Goal: Task Accomplishment & Management: Complete application form

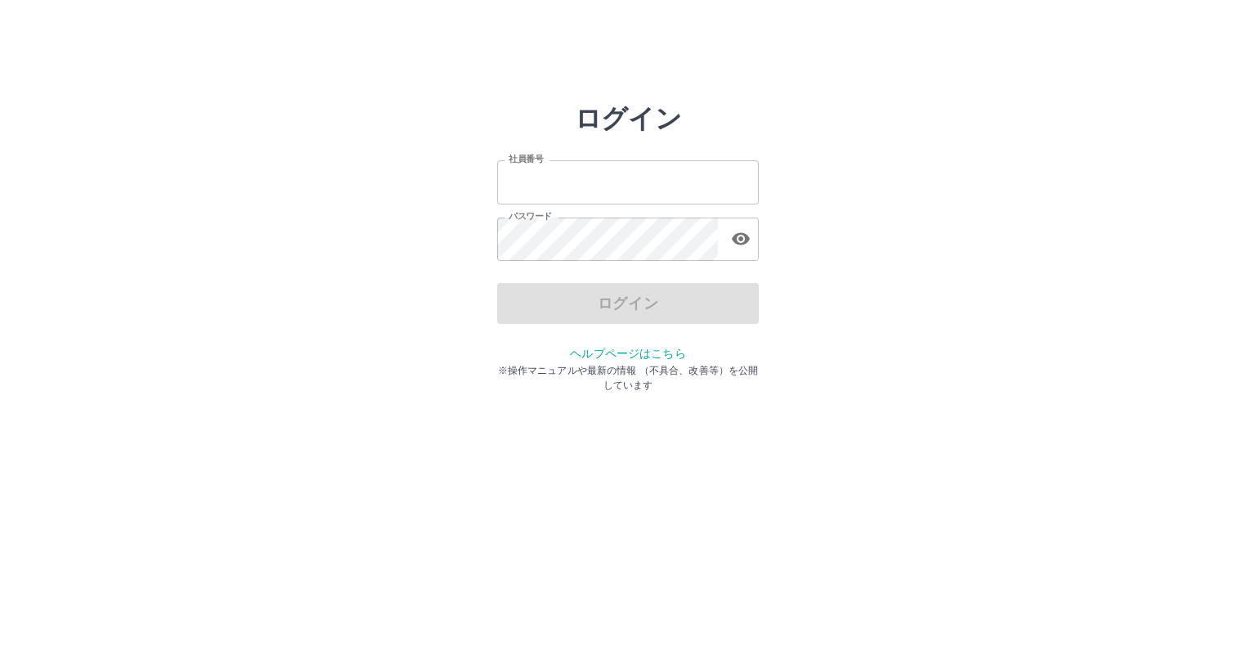
type input "*******"
click at [577, 320] on div "ログイン" at bounding box center [628, 303] width 262 height 41
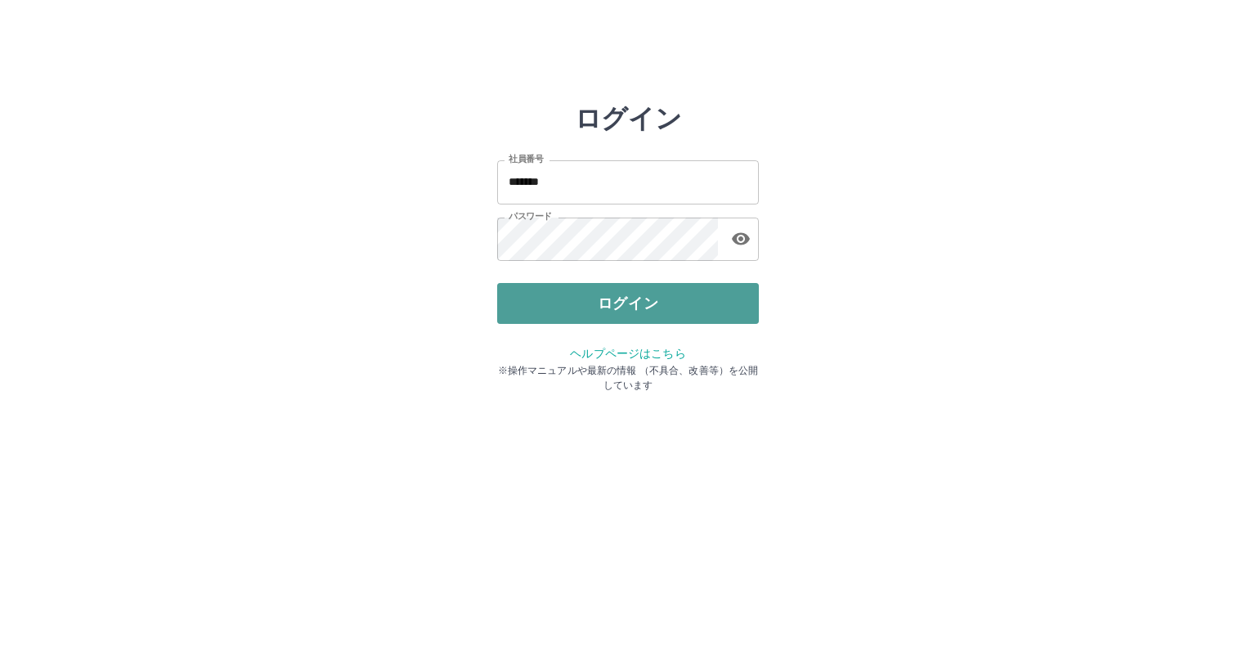
click at [580, 311] on button "ログイン" at bounding box center [628, 303] width 262 height 41
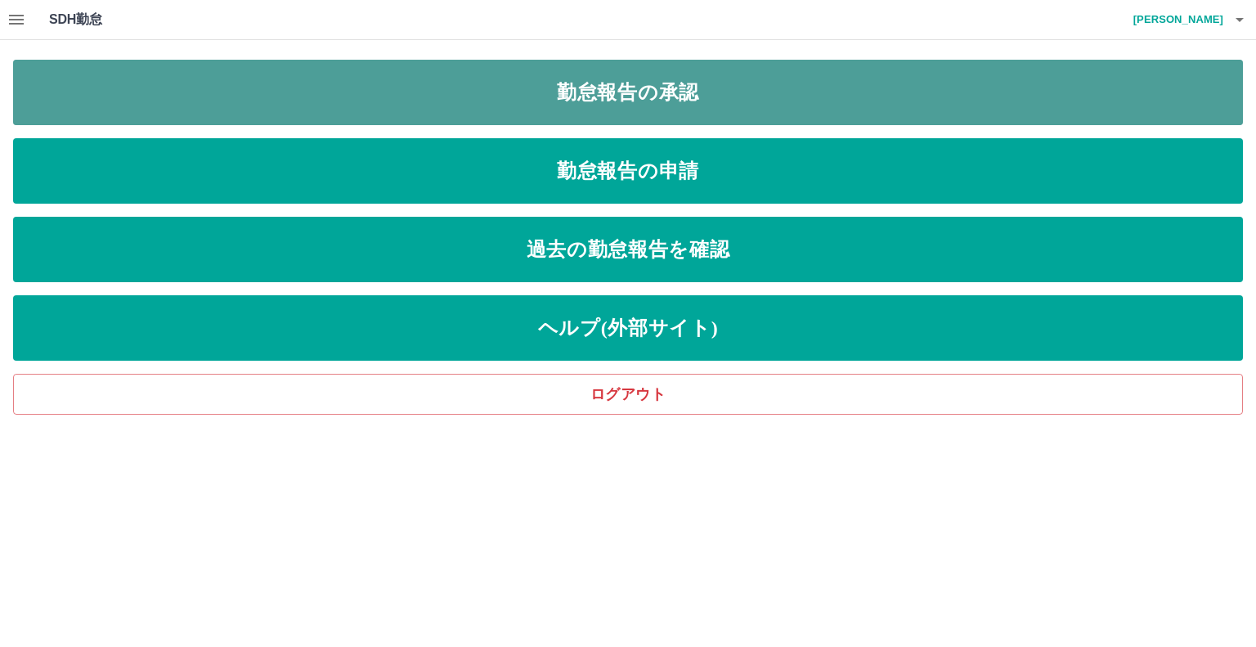
click at [531, 83] on link "勤怠報告の承認" at bounding box center [628, 92] width 1230 height 65
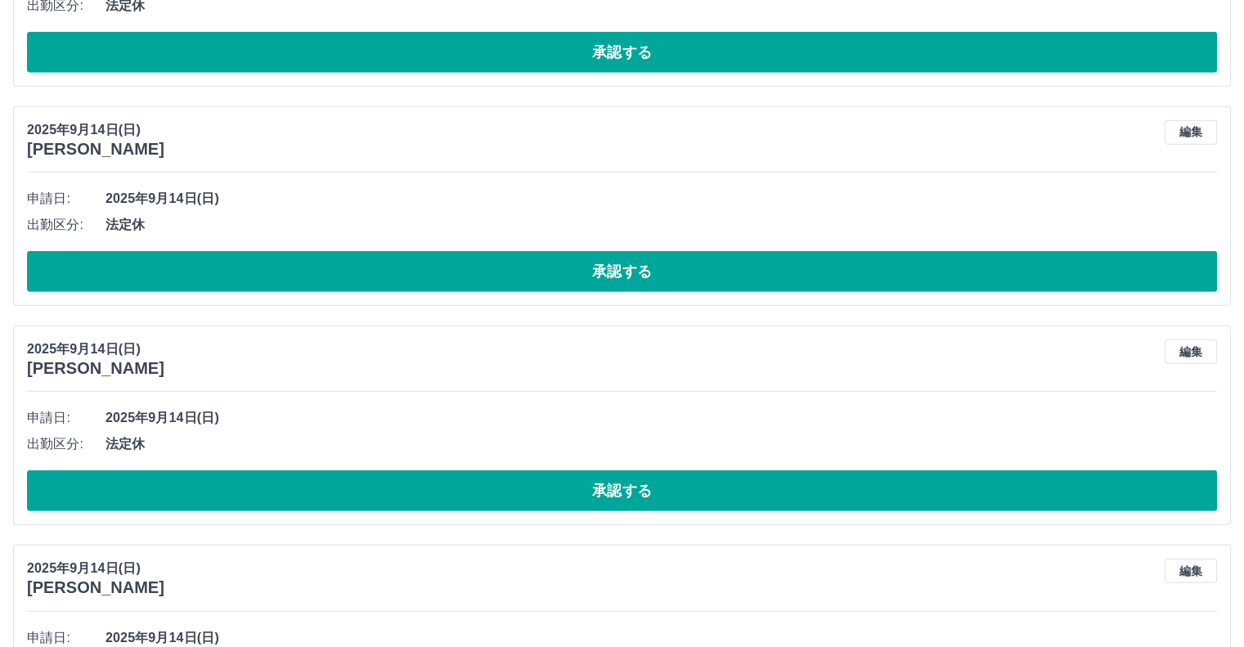
scroll to position [4664, 0]
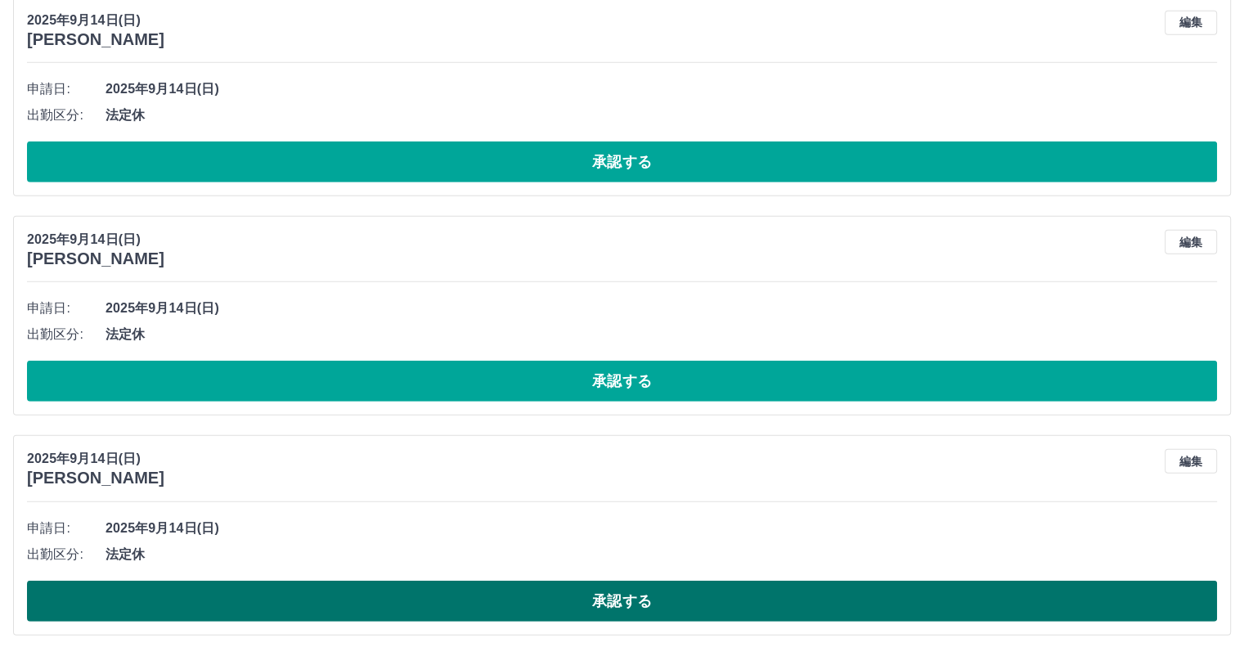
click at [571, 594] on button "承認する" at bounding box center [622, 600] width 1190 height 41
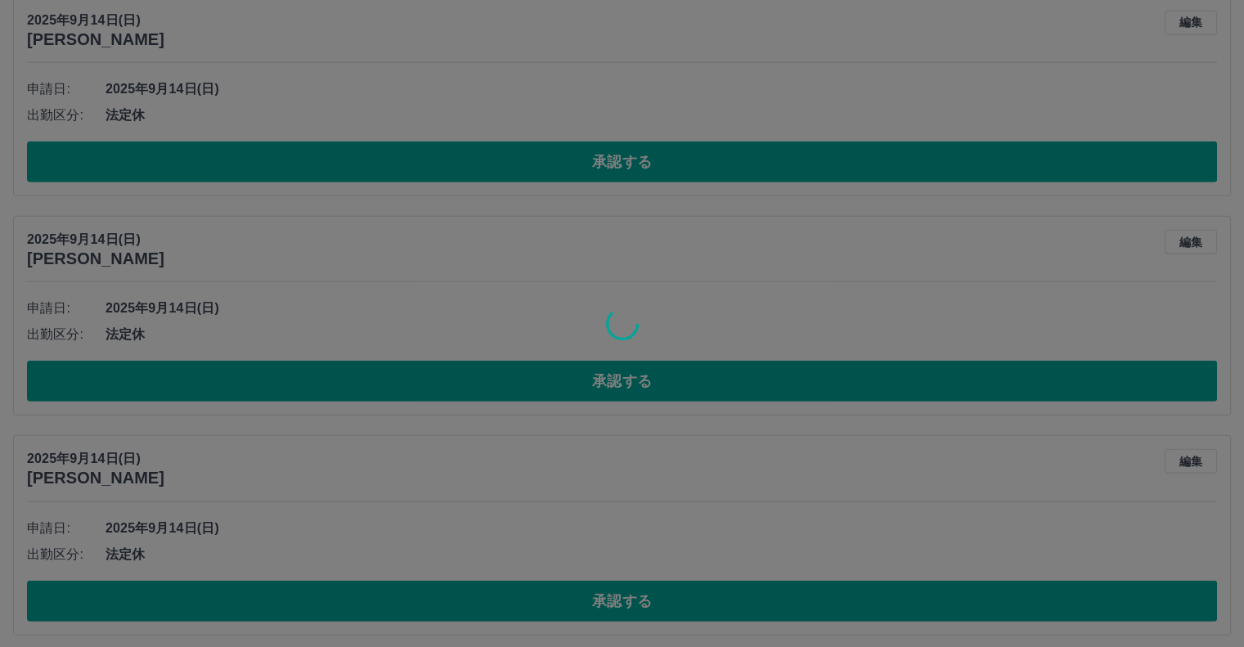
scroll to position [4445, 0]
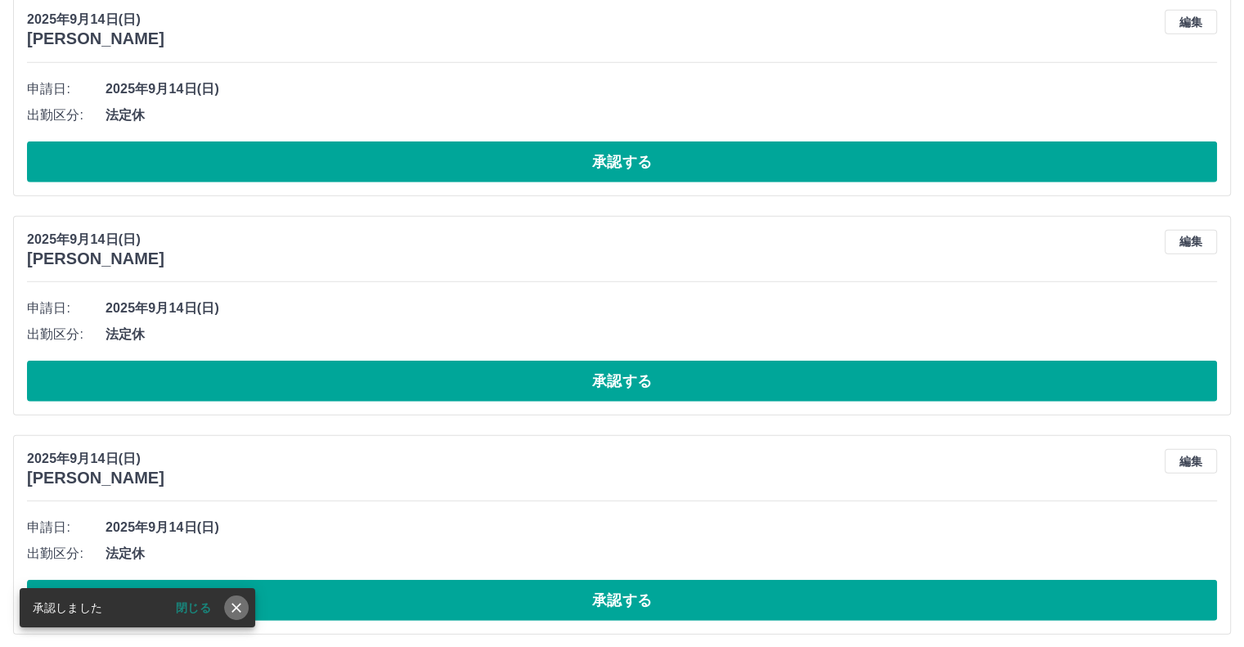
click at [242, 606] on icon "close" at bounding box center [236, 607] width 16 height 16
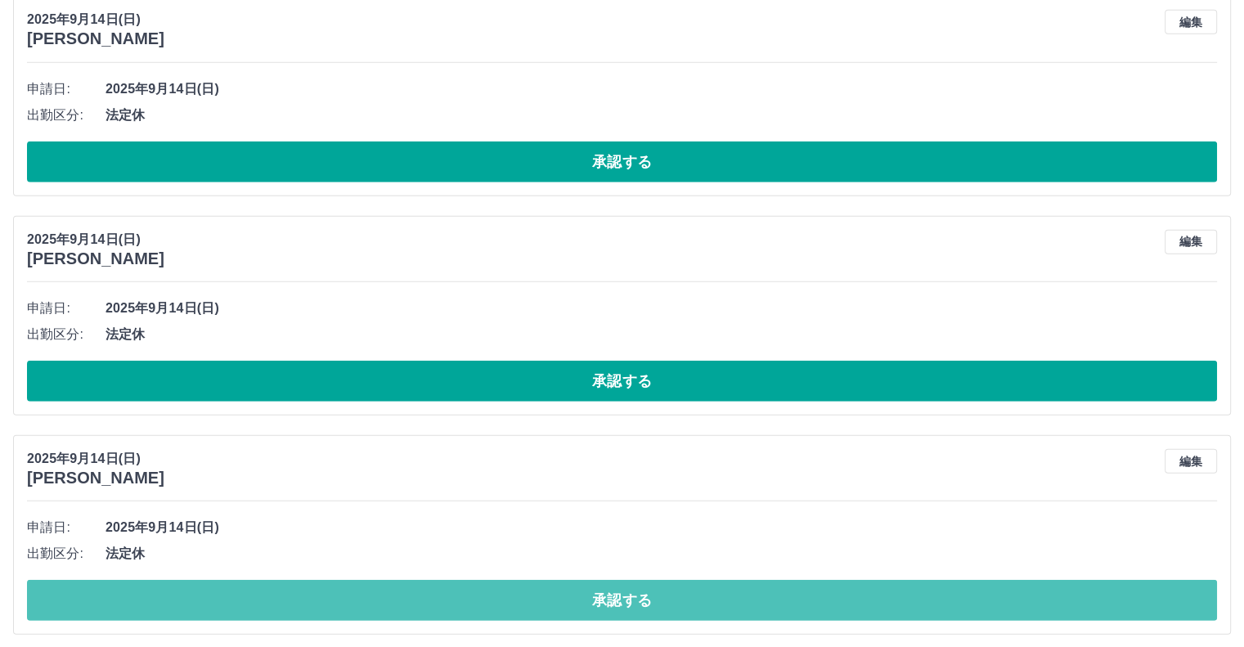
drag, startPoint x: 550, startPoint y: 593, endPoint x: 504, endPoint y: 585, distance: 46.4
click at [551, 593] on button "承認する" at bounding box center [622, 600] width 1190 height 41
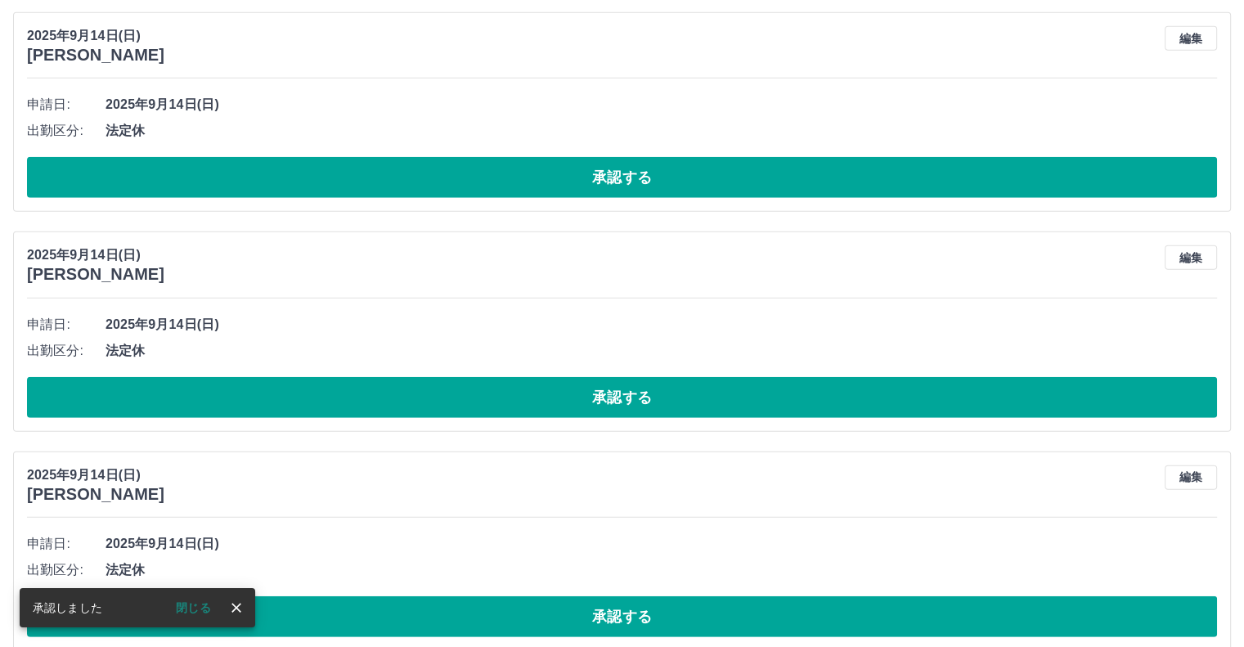
scroll to position [4681, 0]
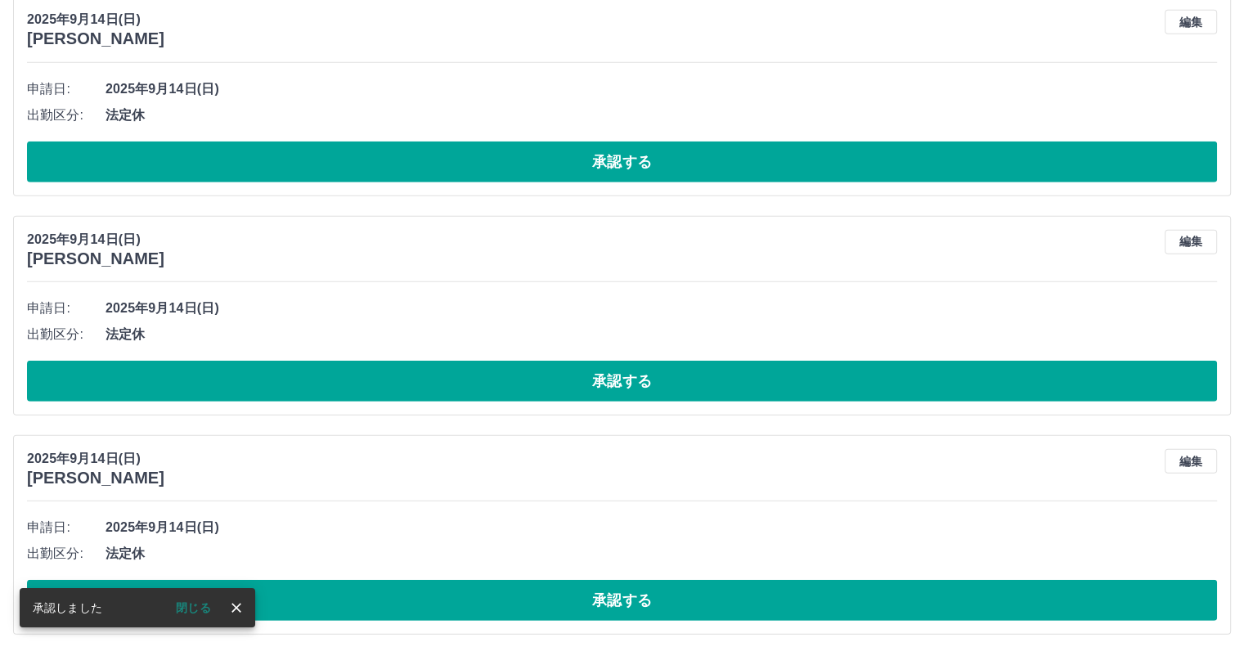
click at [236, 609] on icon "close" at bounding box center [236, 607] width 16 height 16
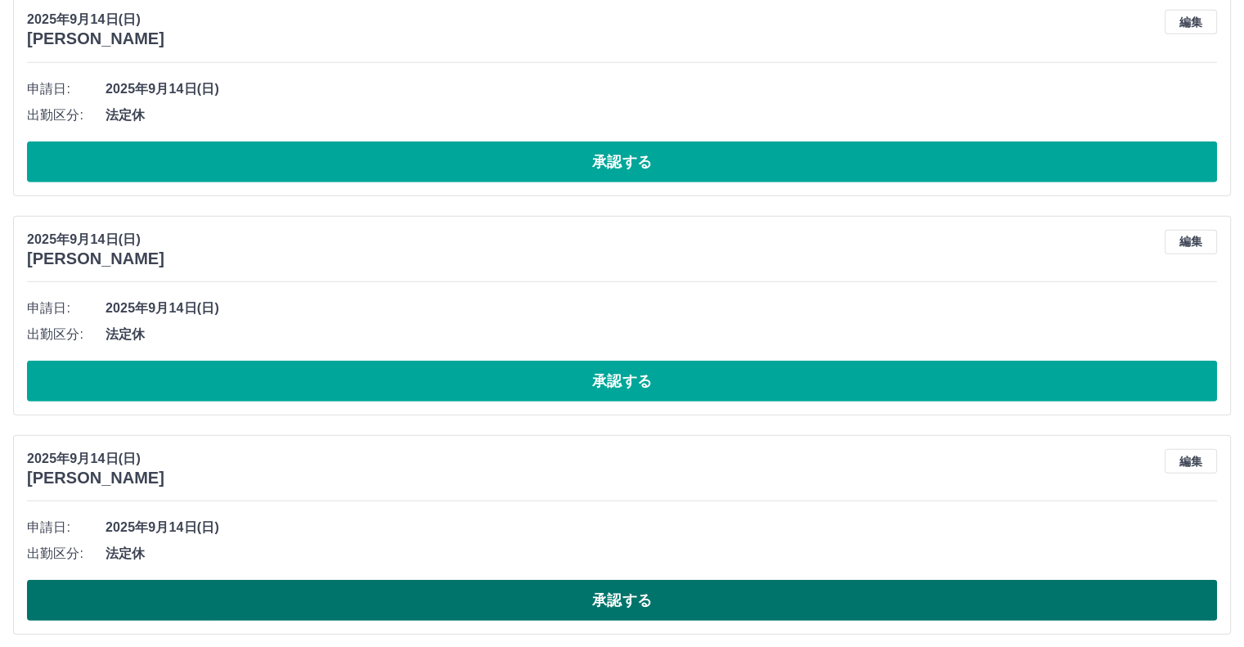
click at [482, 594] on button "承認する" at bounding box center [622, 600] width 1190 height 41
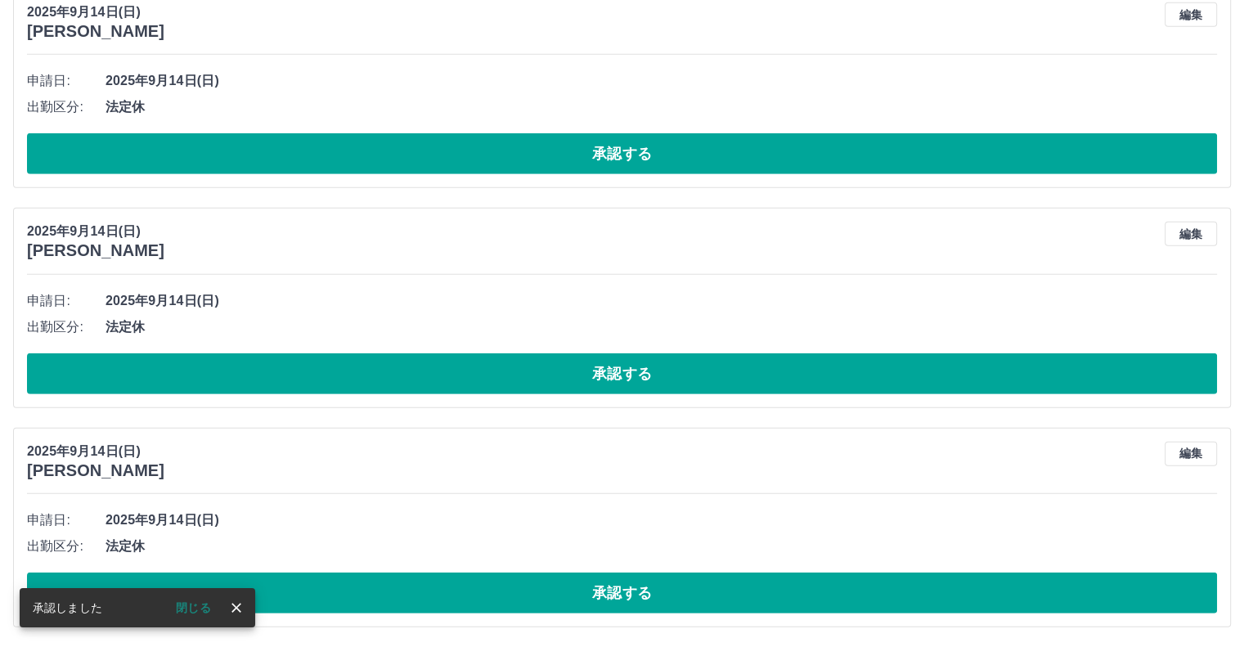
scroll to position [4461, 0]
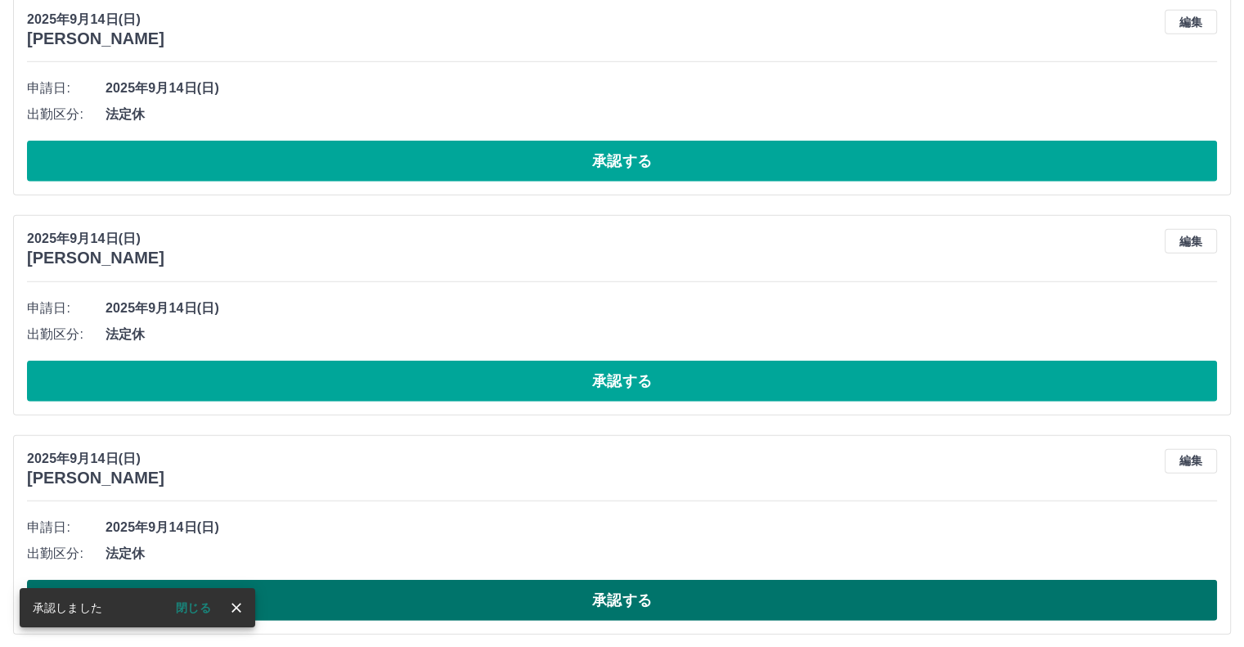
click at [464, 594] on button "承認する" at bounding box center [622, 600] width 1190 height 41
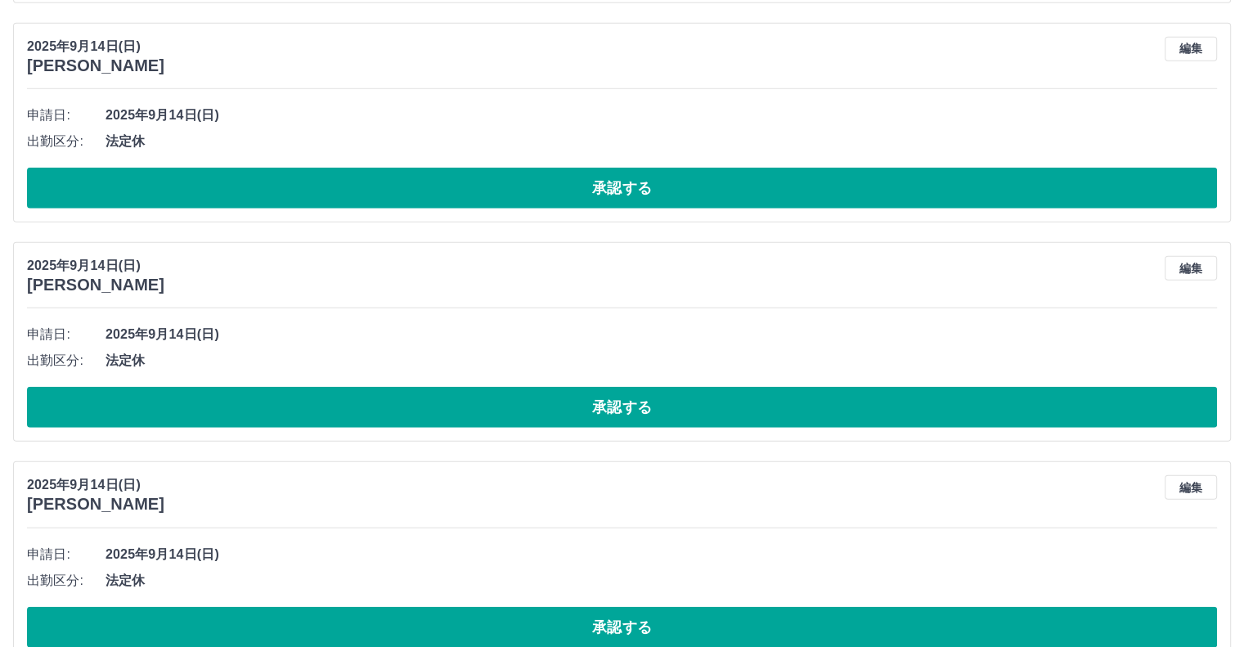
scroll to position [4242, 0]
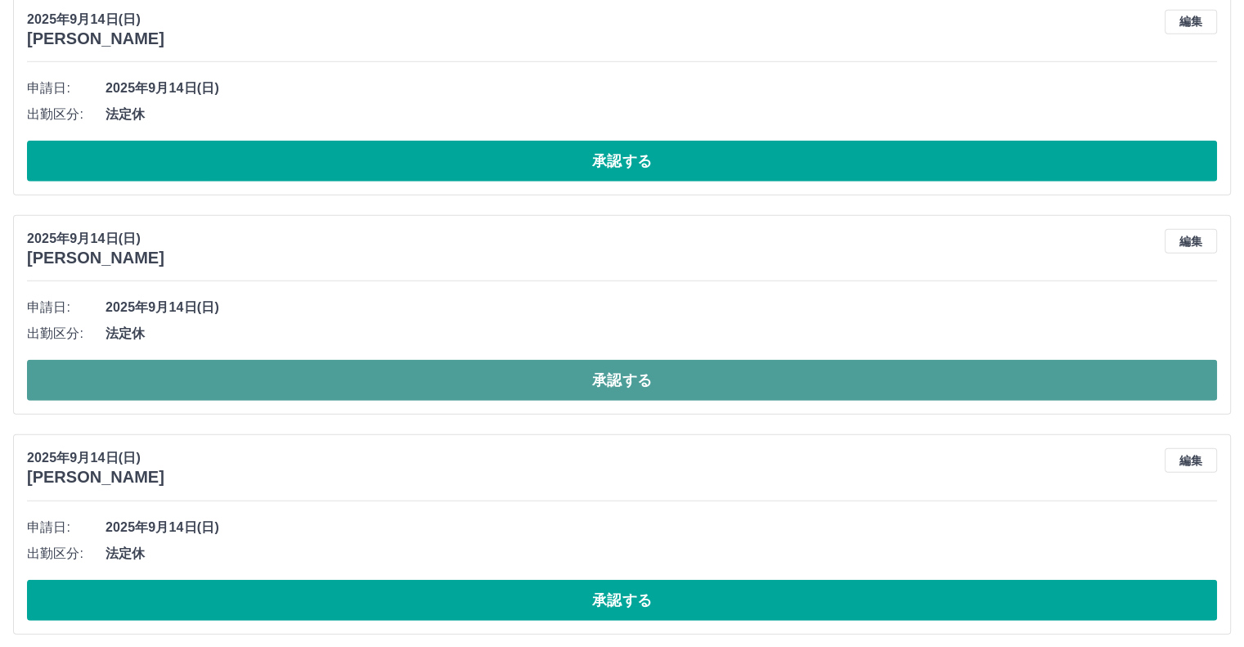
click at [570, 380] on button "承認する" at bounding box center [622, 380] width 1190 height 41
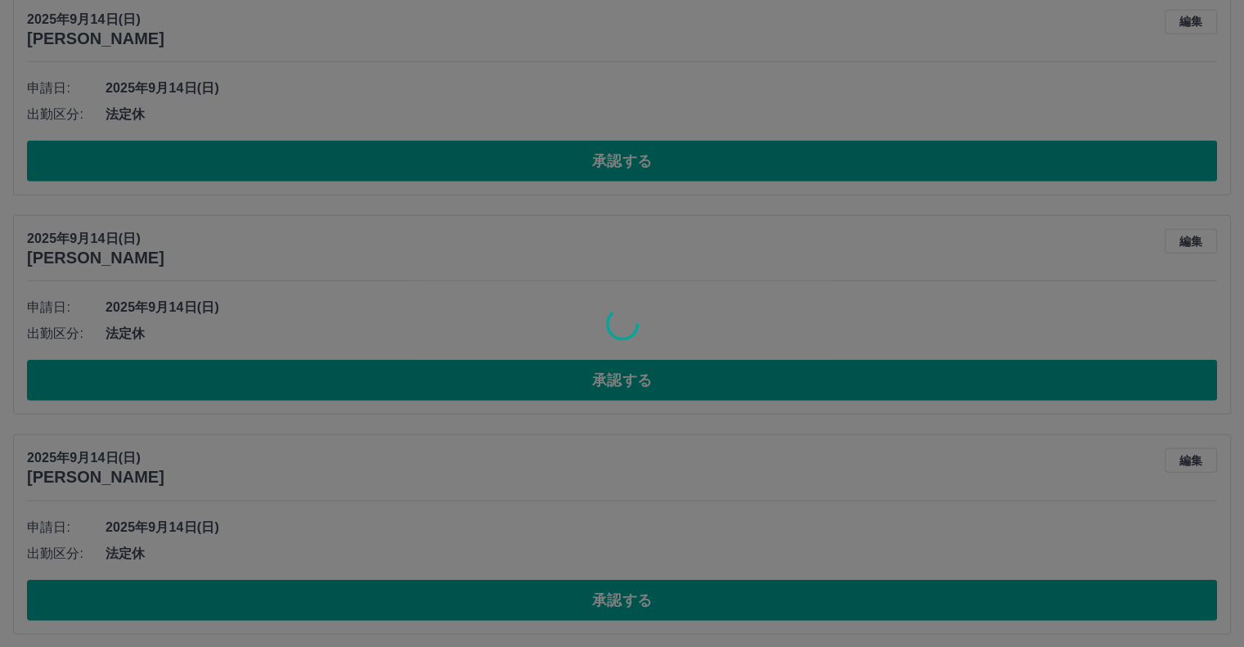
scroll to position [4024, 0]
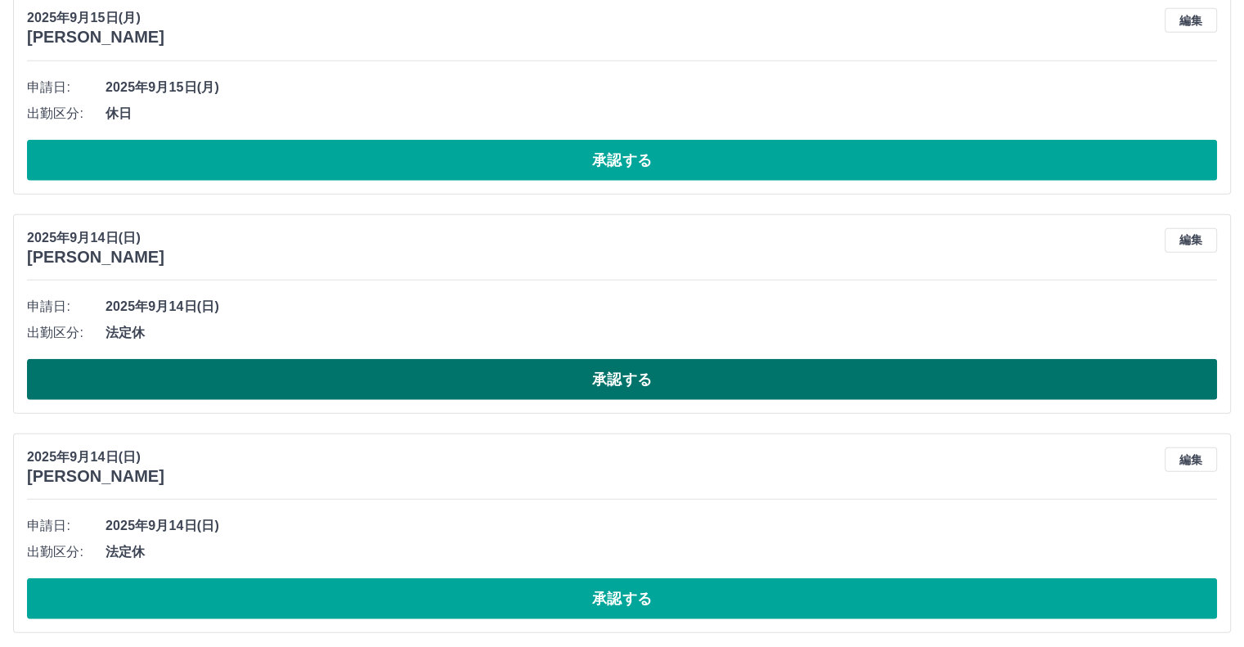
click at [252, 379] on button "承認する" at bounding box center [622, 379] width 1190 height 41
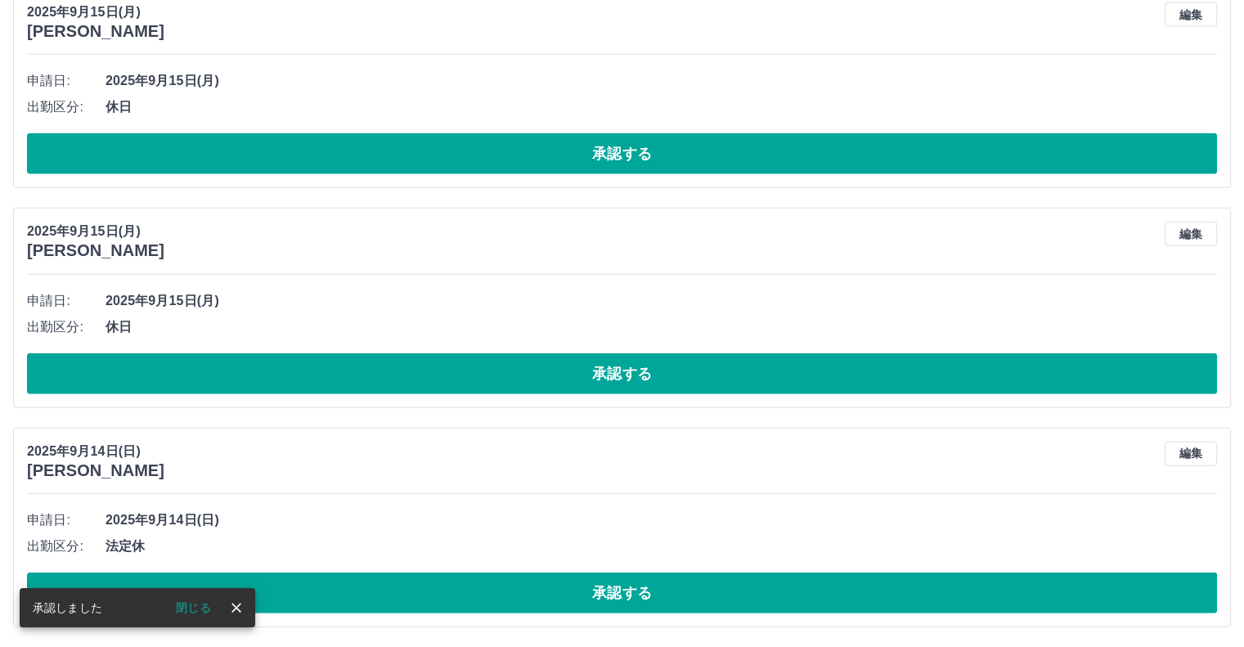
scroll to position [3805, 0]
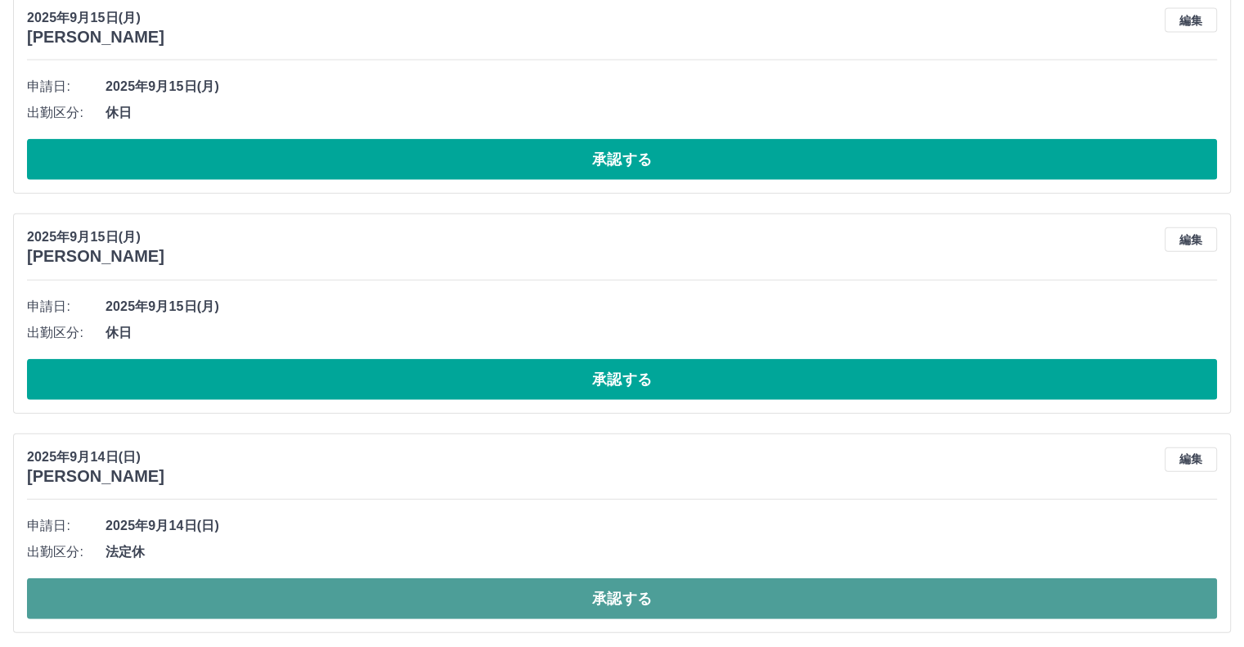
click at [392, 591] on button "承認する" at bounding box center [622, 598] width 1190 height 41
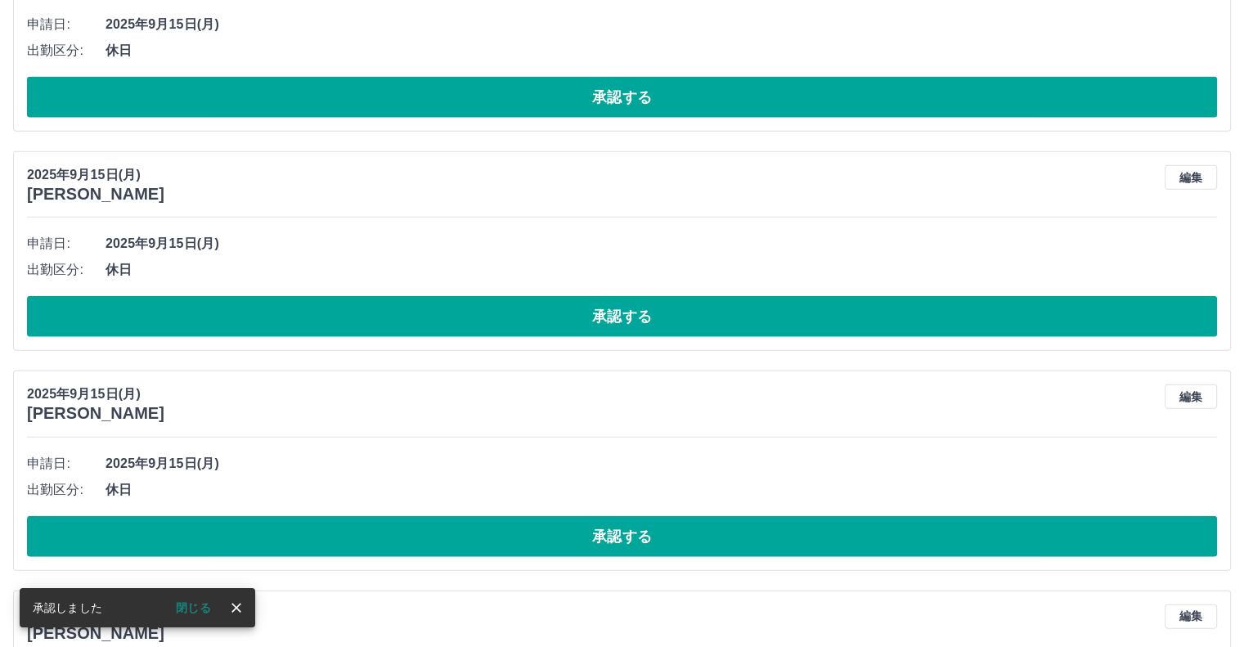
scroll to position [3962, 0]
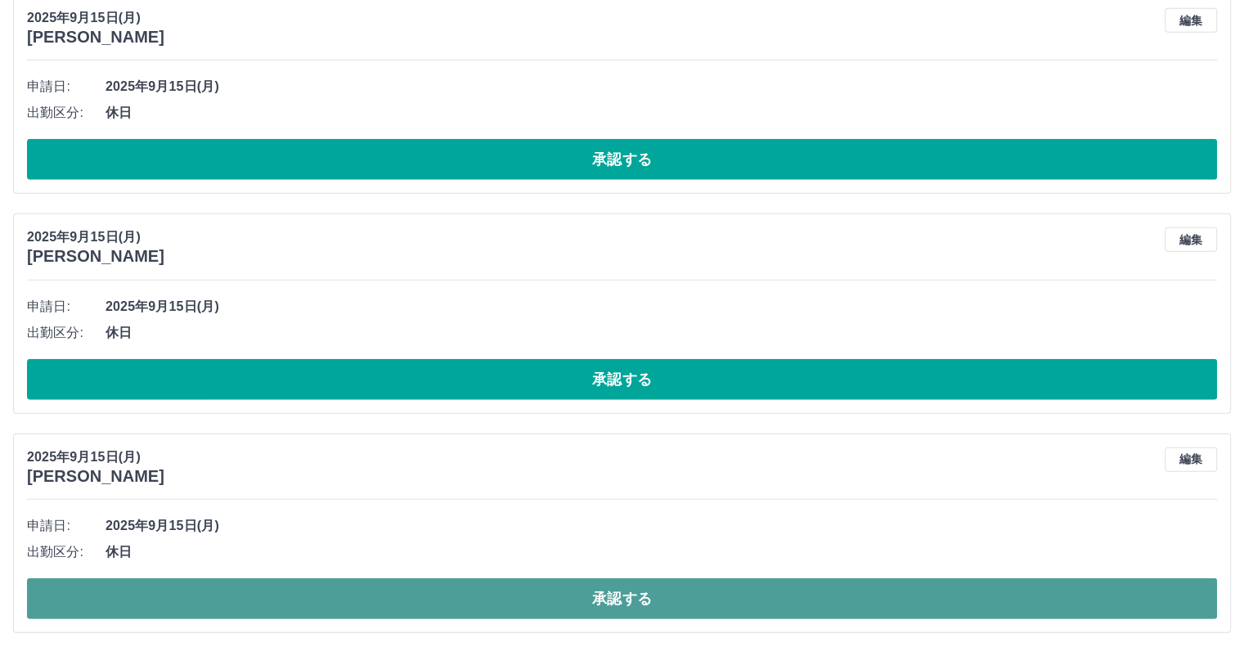
click at [549, 594] on button "承認する" at bounding box center [622, 598] width 1190 height 41
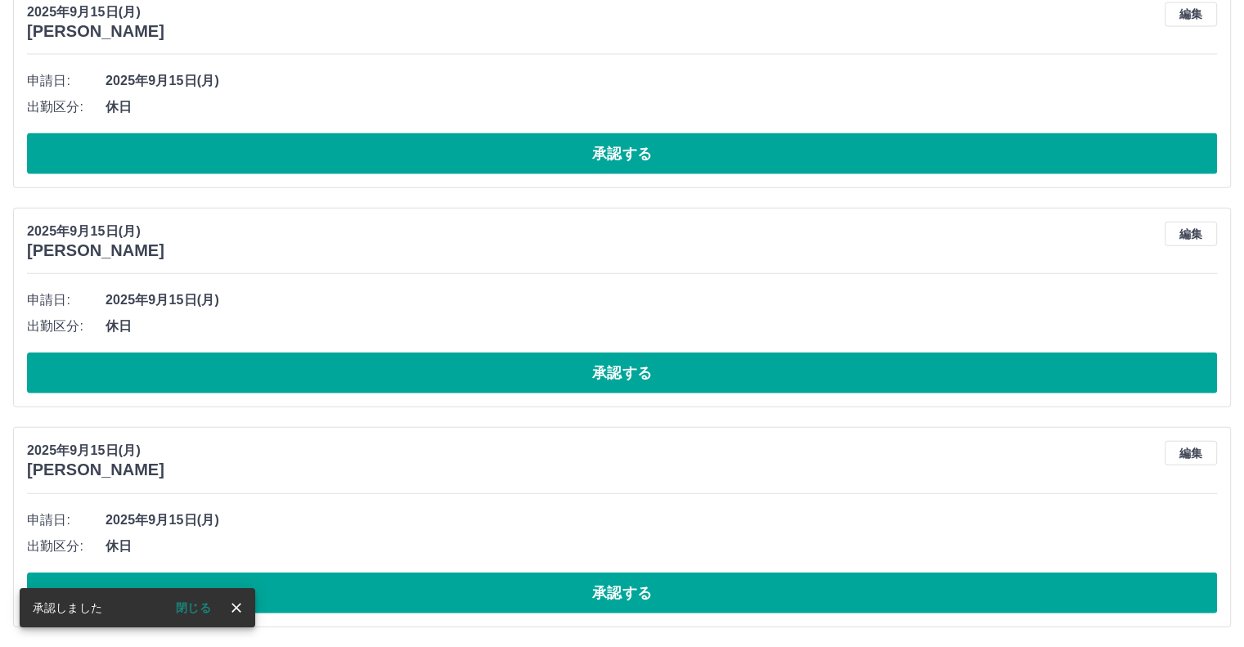
scroll to position [3743, 0]
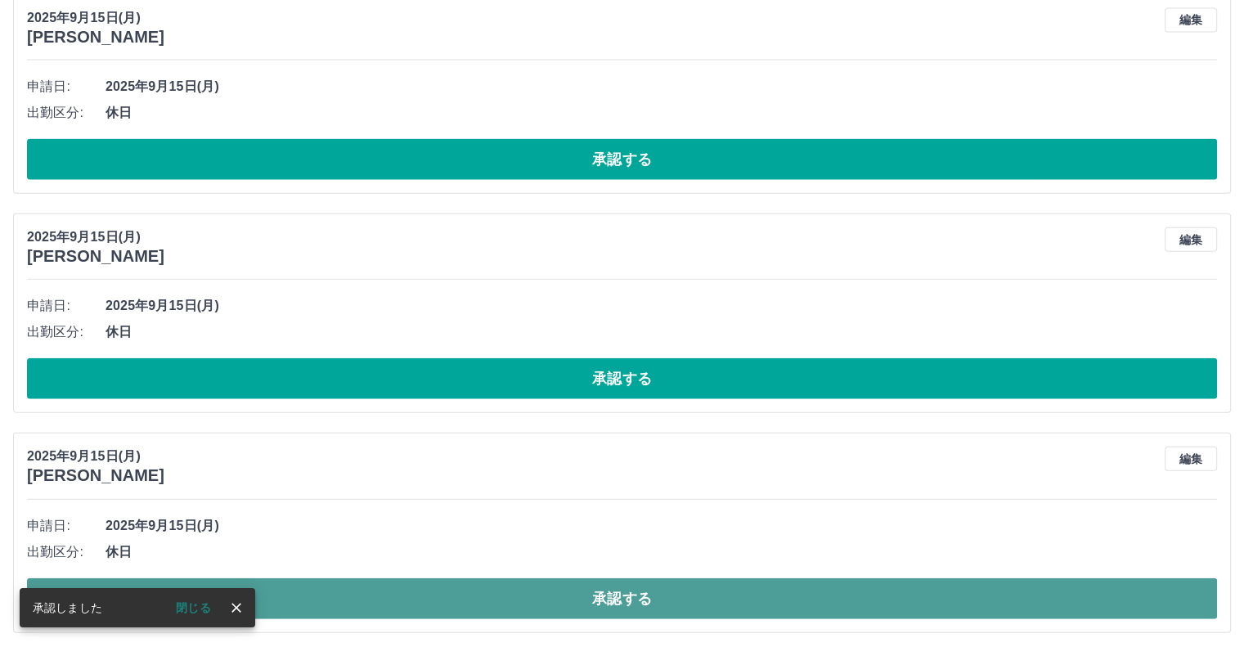
click at [545, 589] on button "承認する" at bounding box center [622, 598] width 1190 height 41
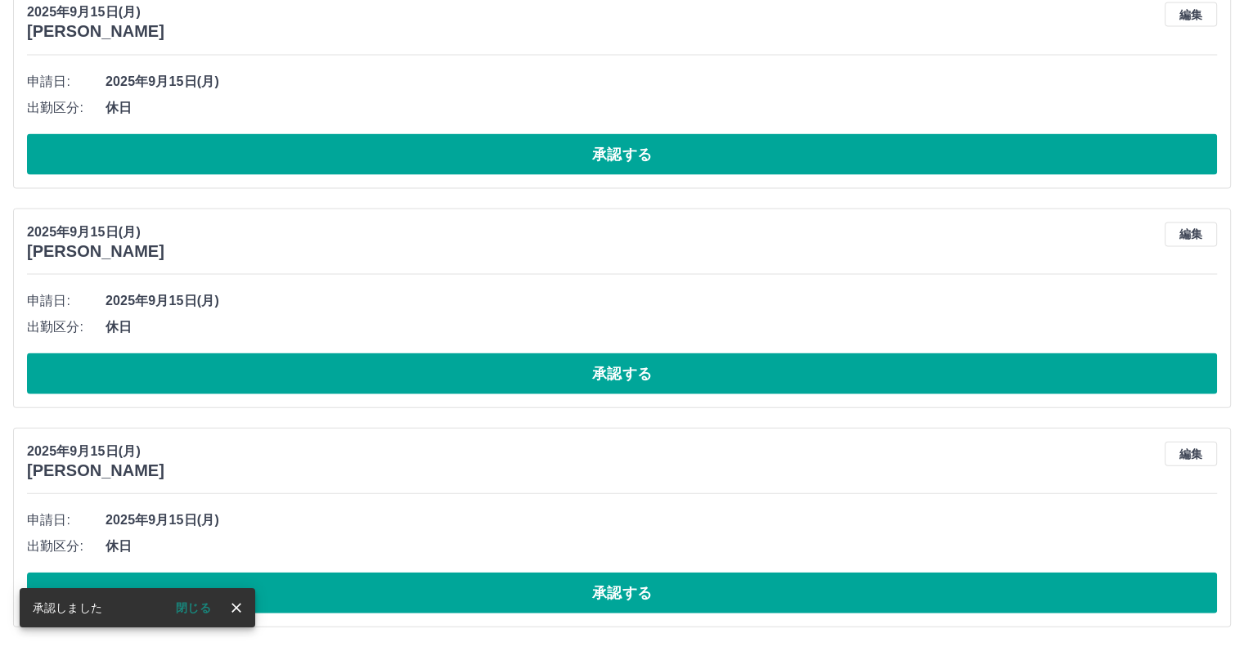
scroll to position [3525, 0]
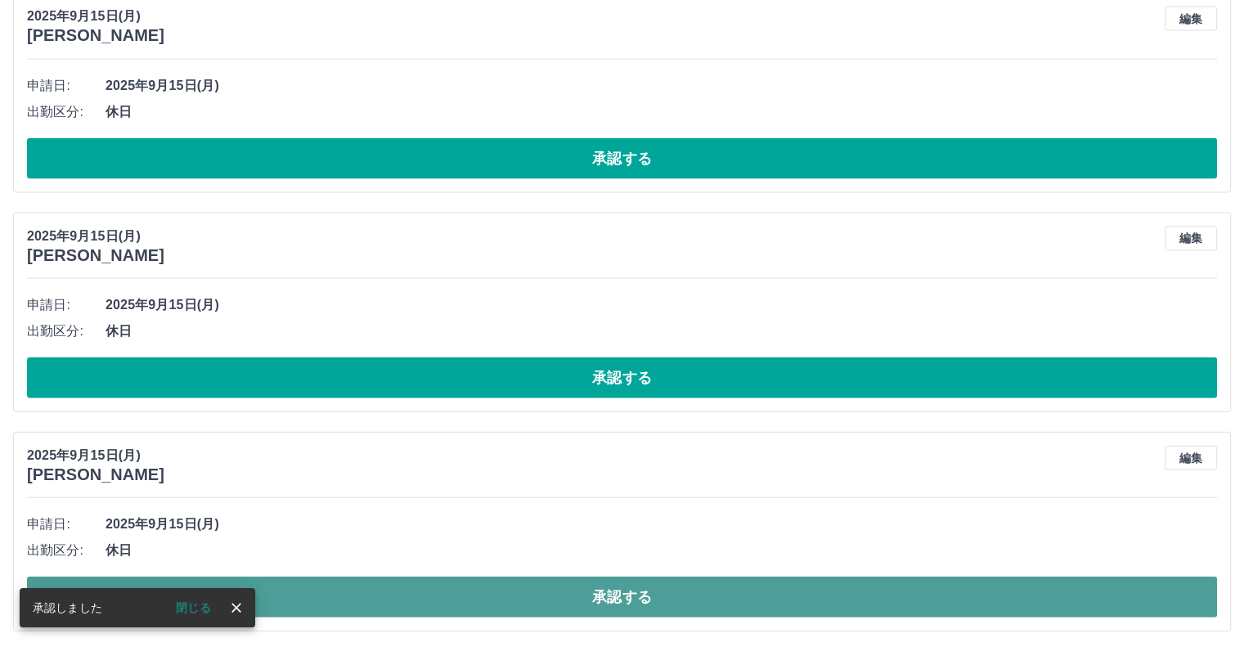
click at [521, 590] on button "承認する" at bounding box center [622, 596] width 1190 height 41
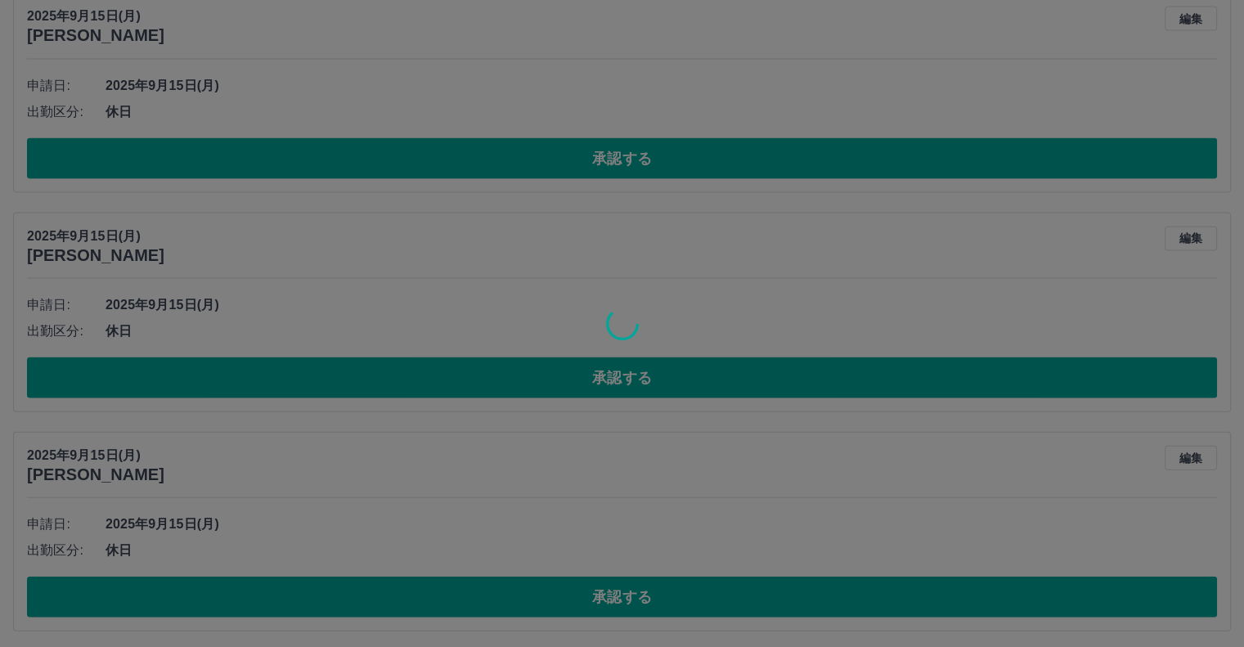
scroll to position [3305, 0]
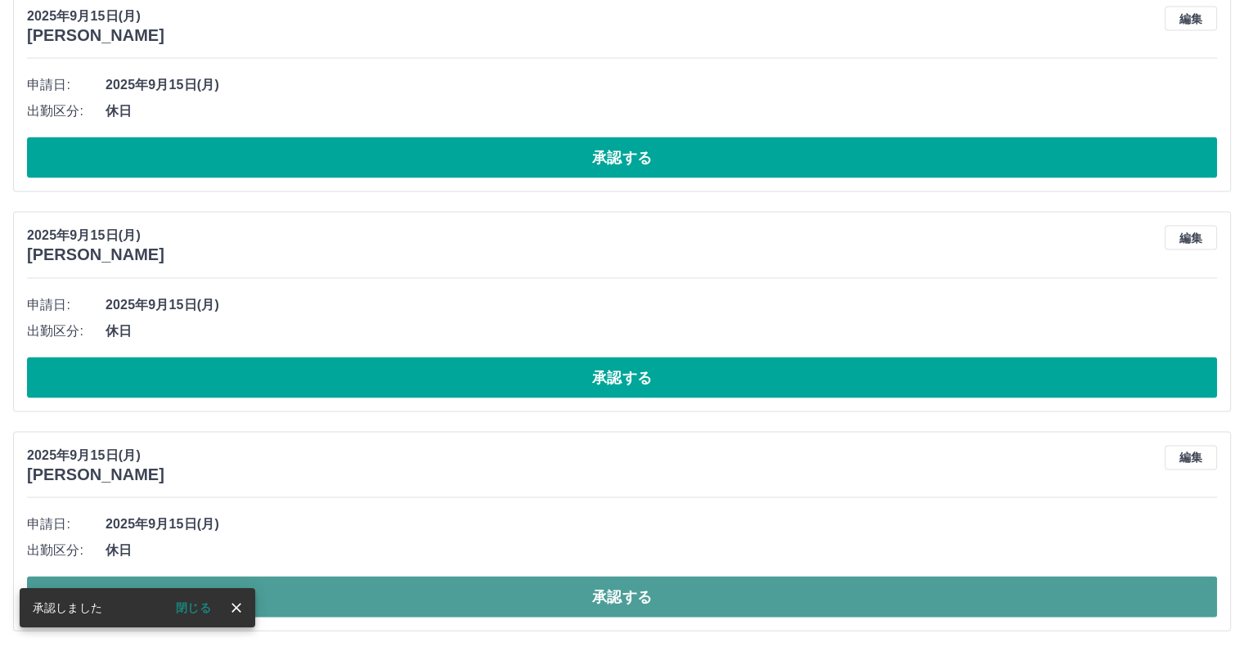
click at [499, 589] on button "承認する" at bounding box center [622, 596] width 1190 height 41
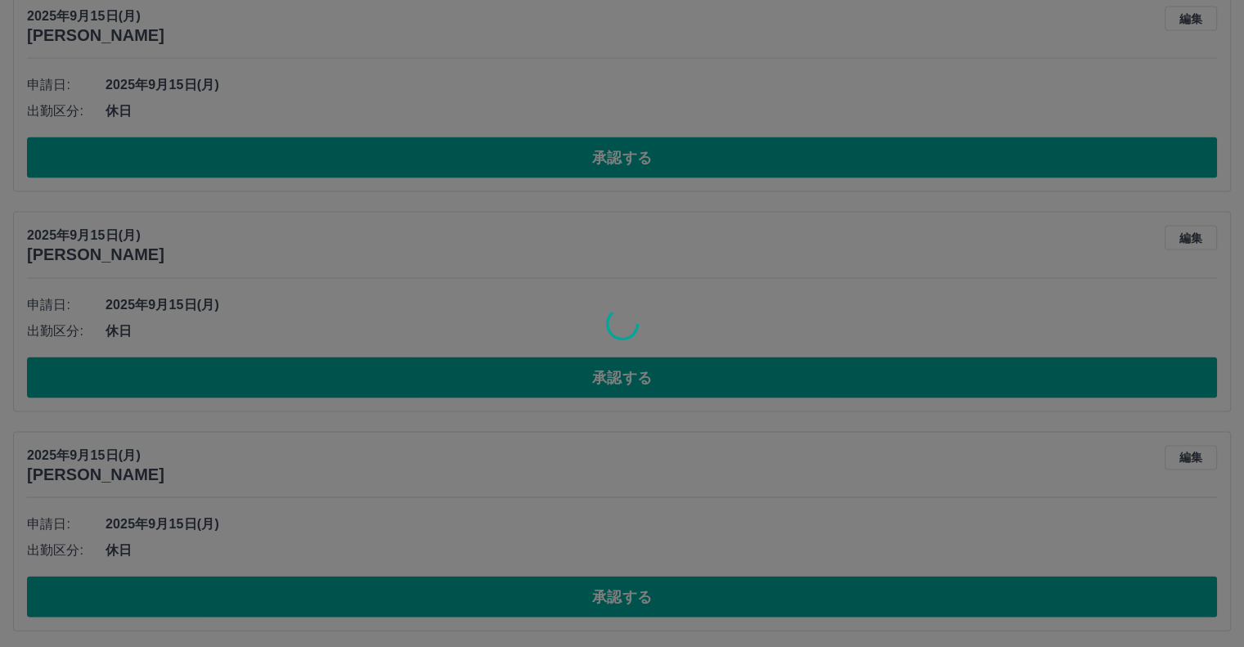
scroll to position [3086, 0]
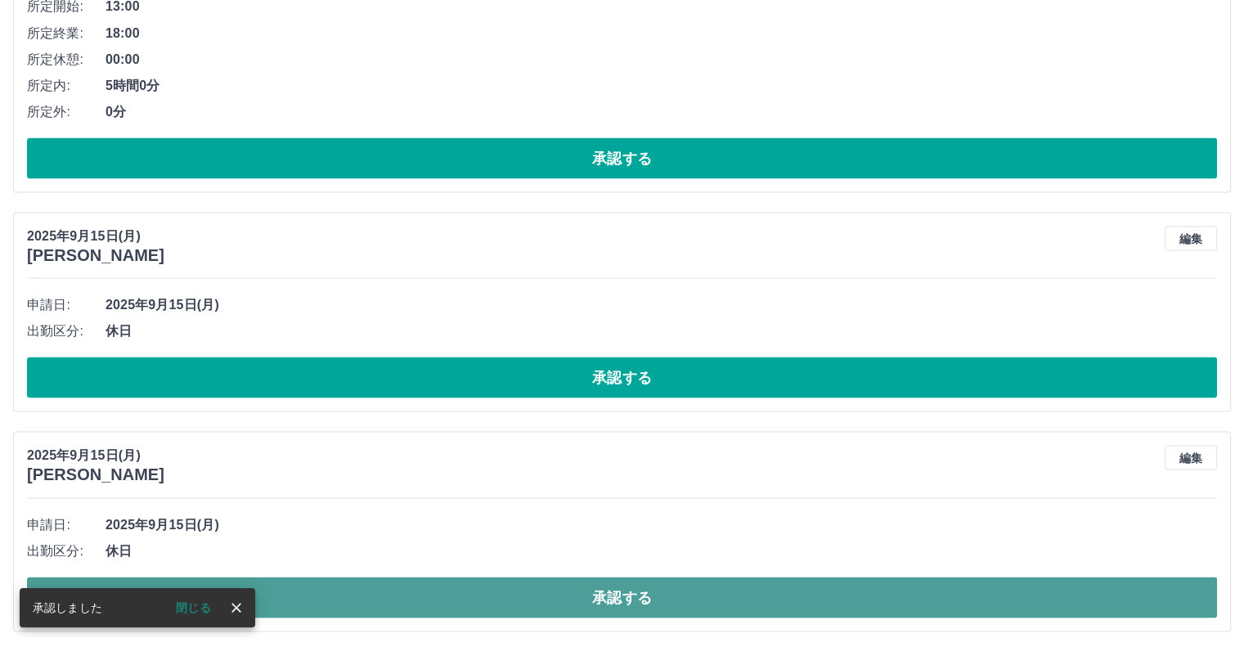
click at [477, 592] on button "承認する" at bounding box center [622, 596] width 1190 height 41
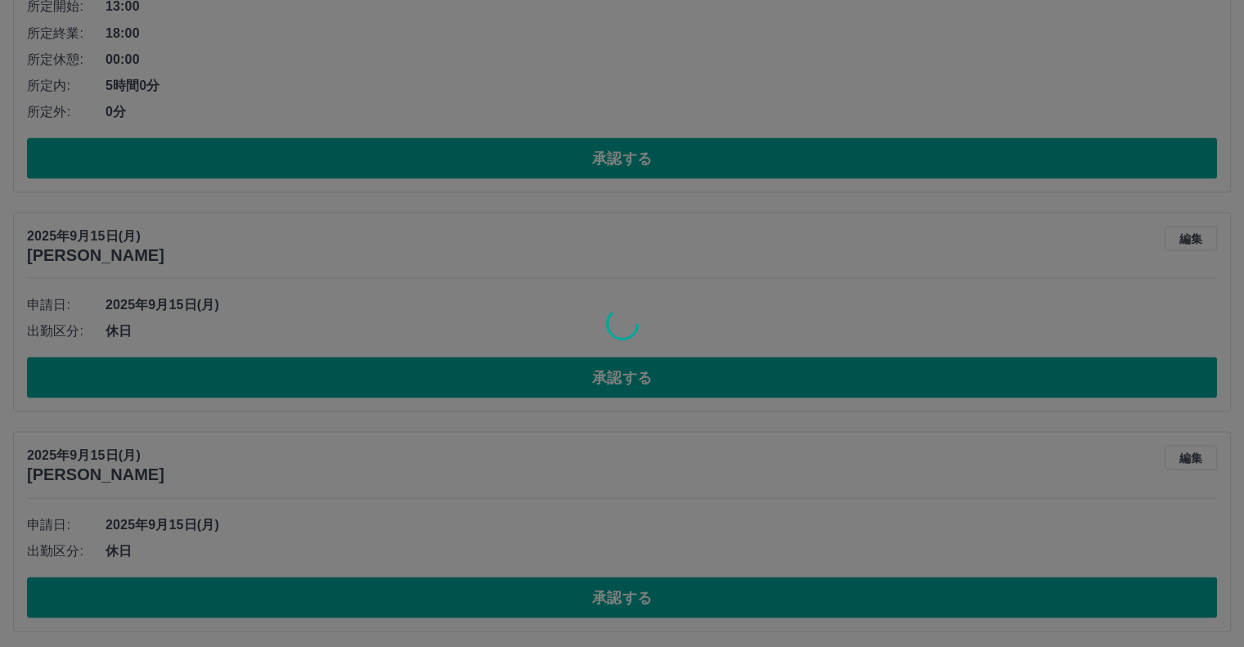
scroll to position [2868, 0]
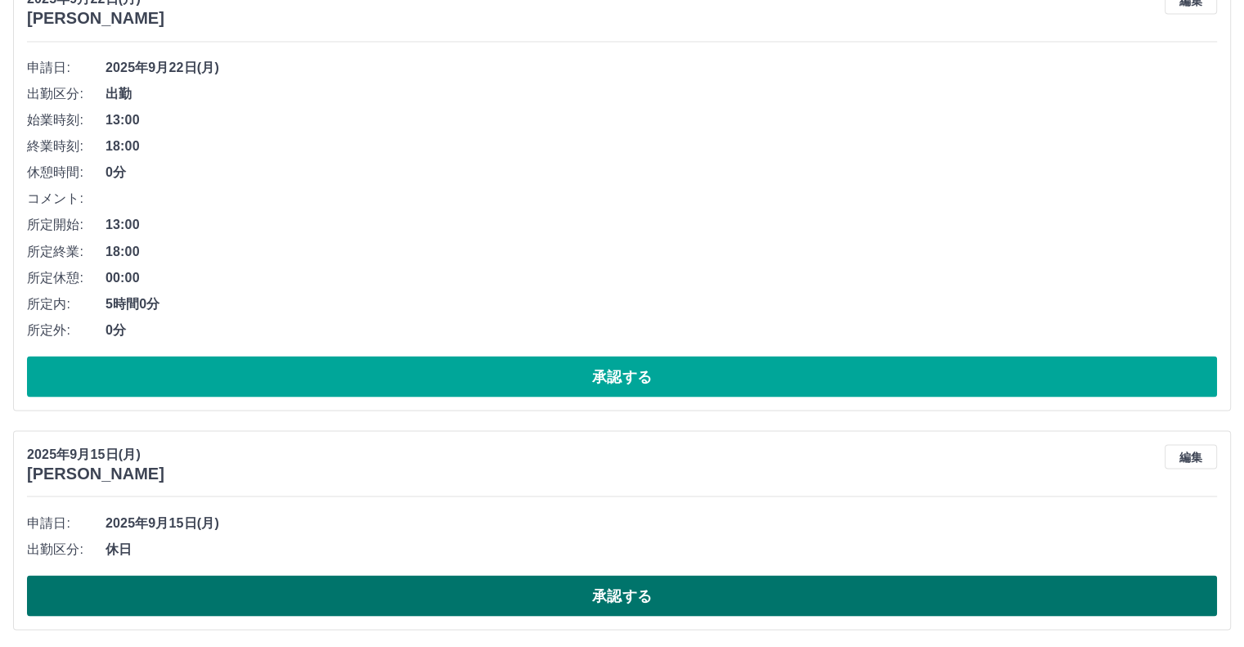
click at [538, 591] on button "承認する" at bounding box center [622, 595] width 1190 height 41
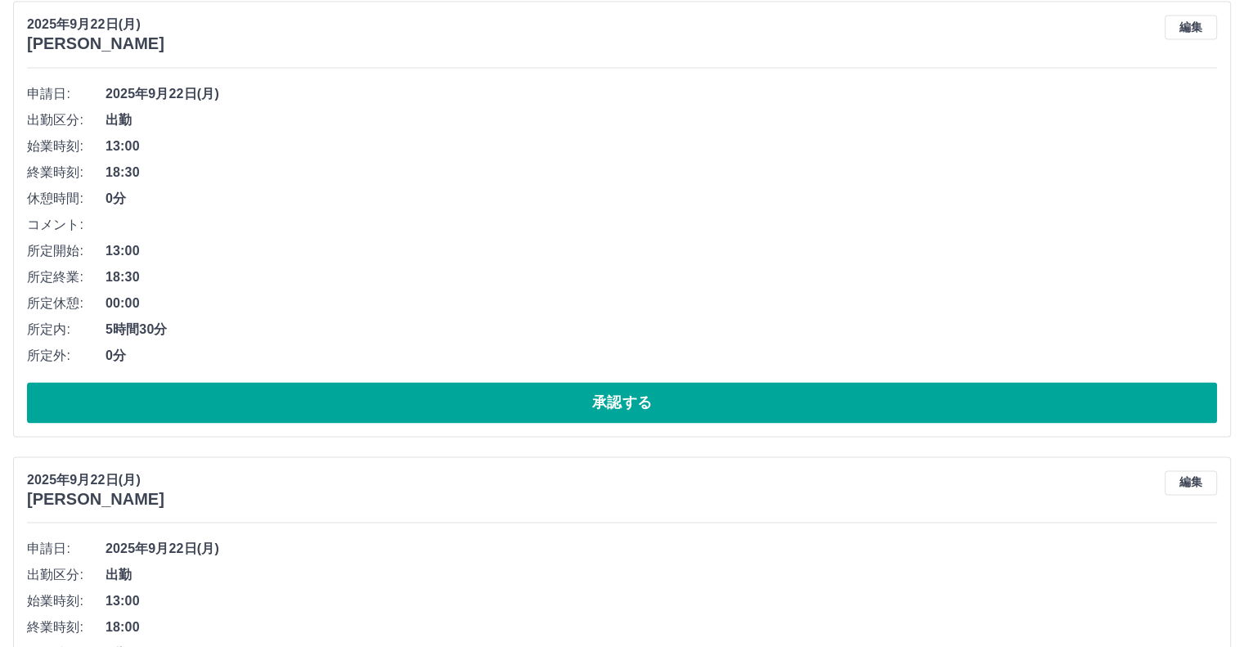
scroll to position [2649, 0]
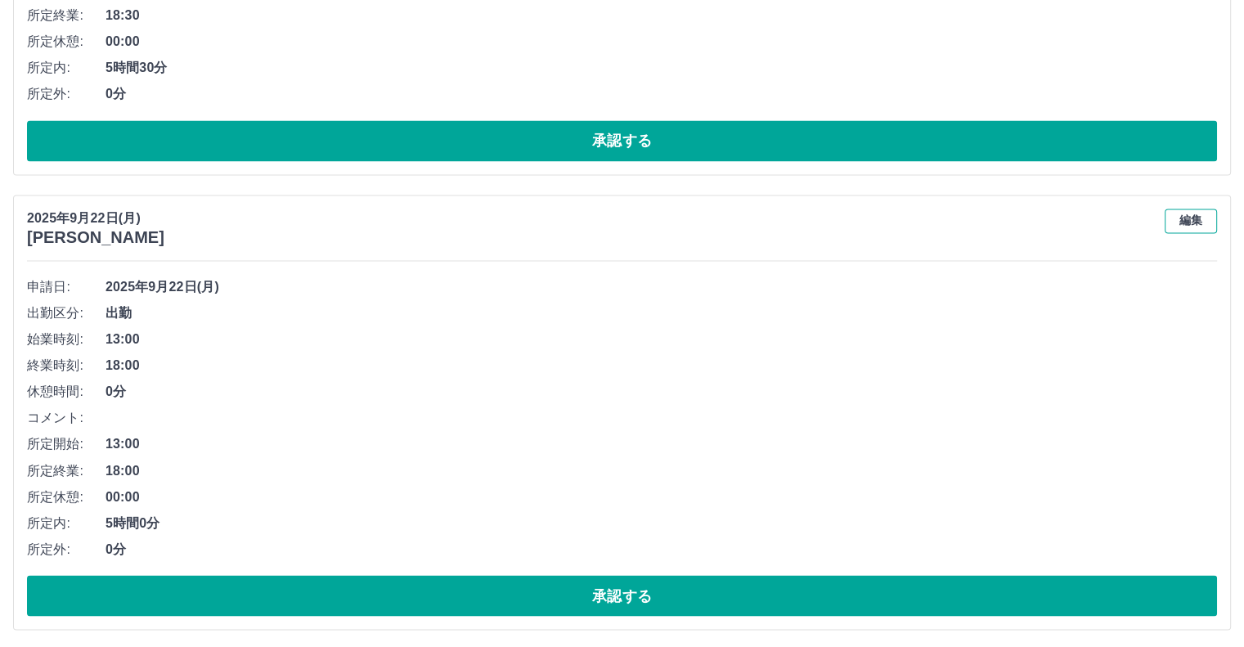
click at [1171, 221] on button "編集" at bounding box center [1190, 220] width 52 height 25
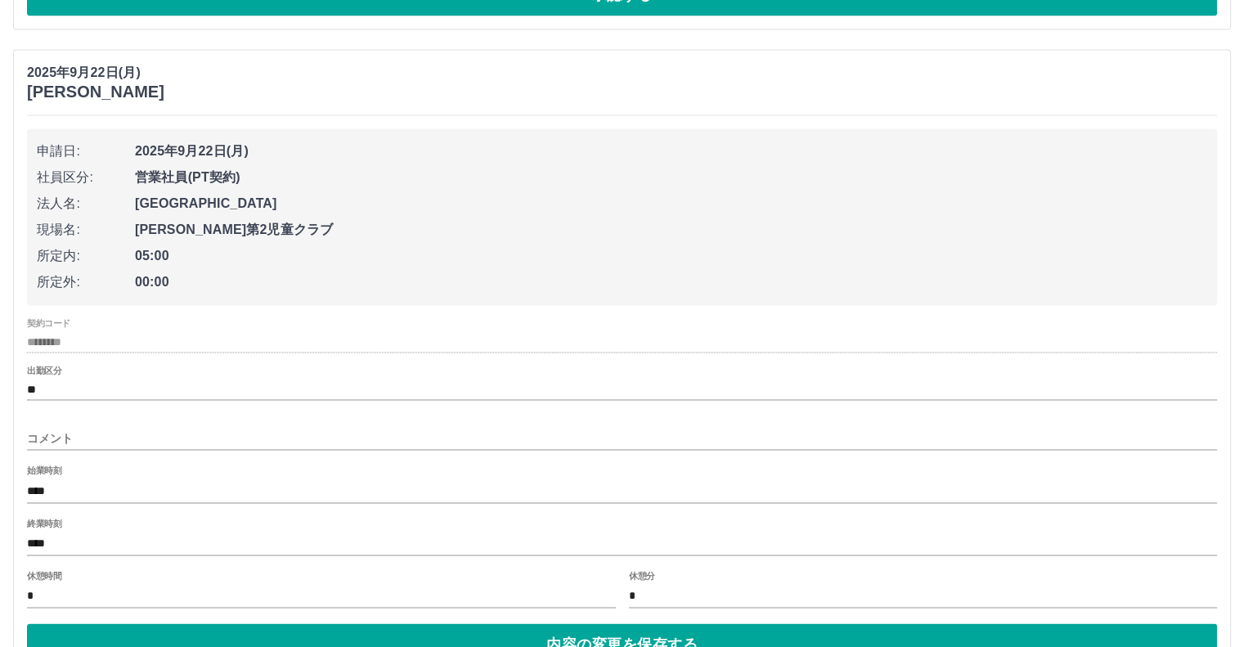
scroll to position [2894, 0]
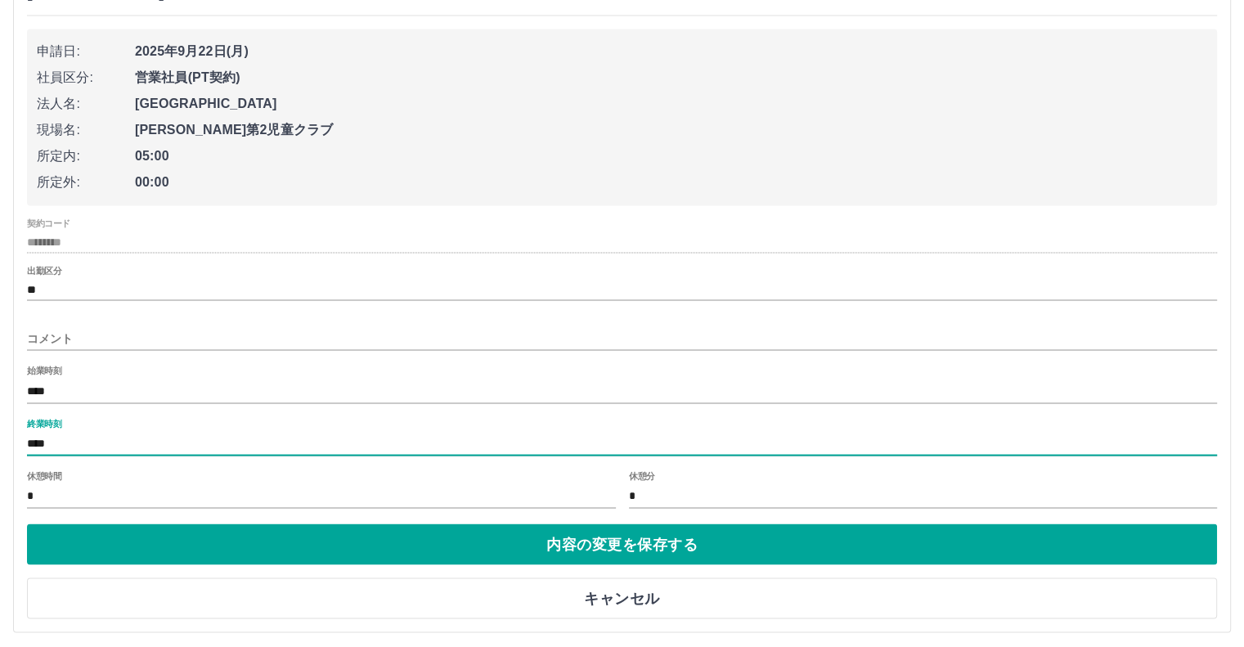
click at [87, 445] on input "****" at bounding box center [622, 444] width 1190 height 24
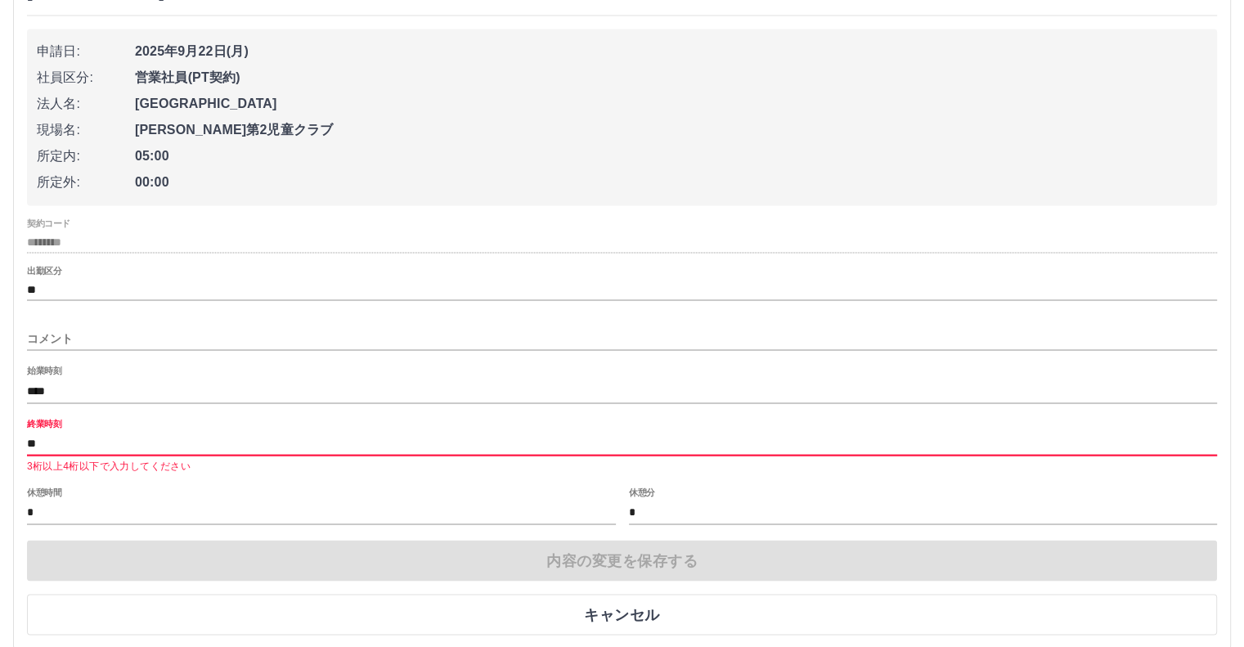
type input "****"
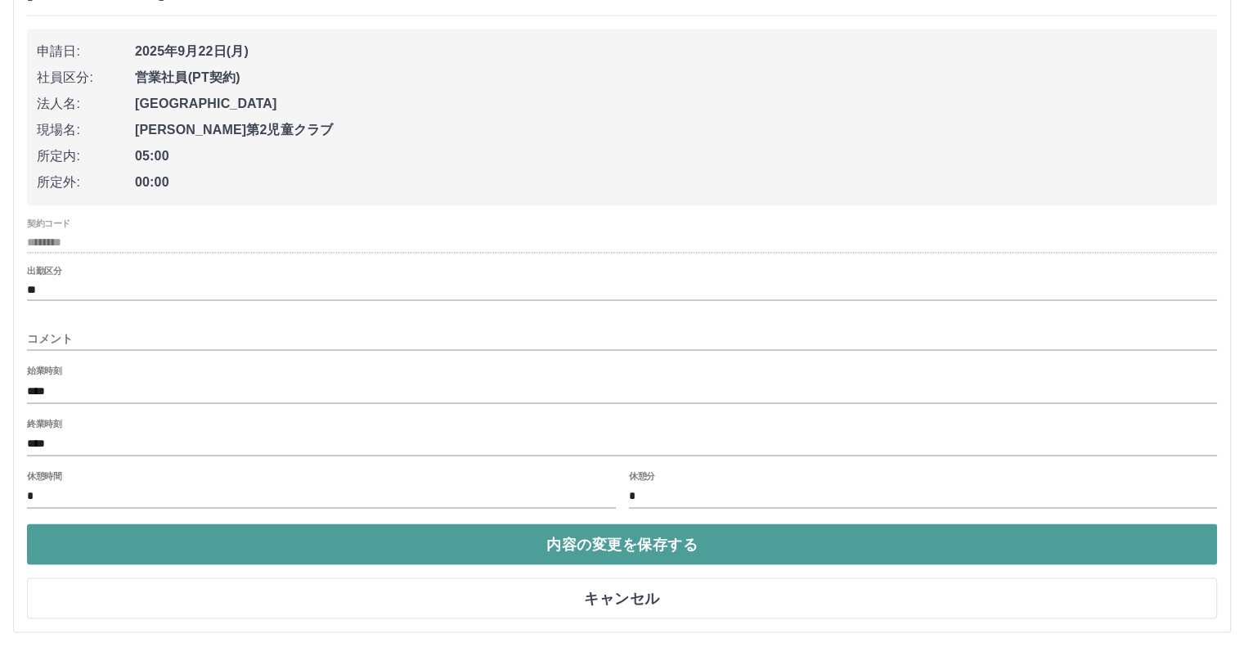
click at [520, 545] on button "内容の変更を保存する" at bounding box center [622, 543] width 1190 height 41
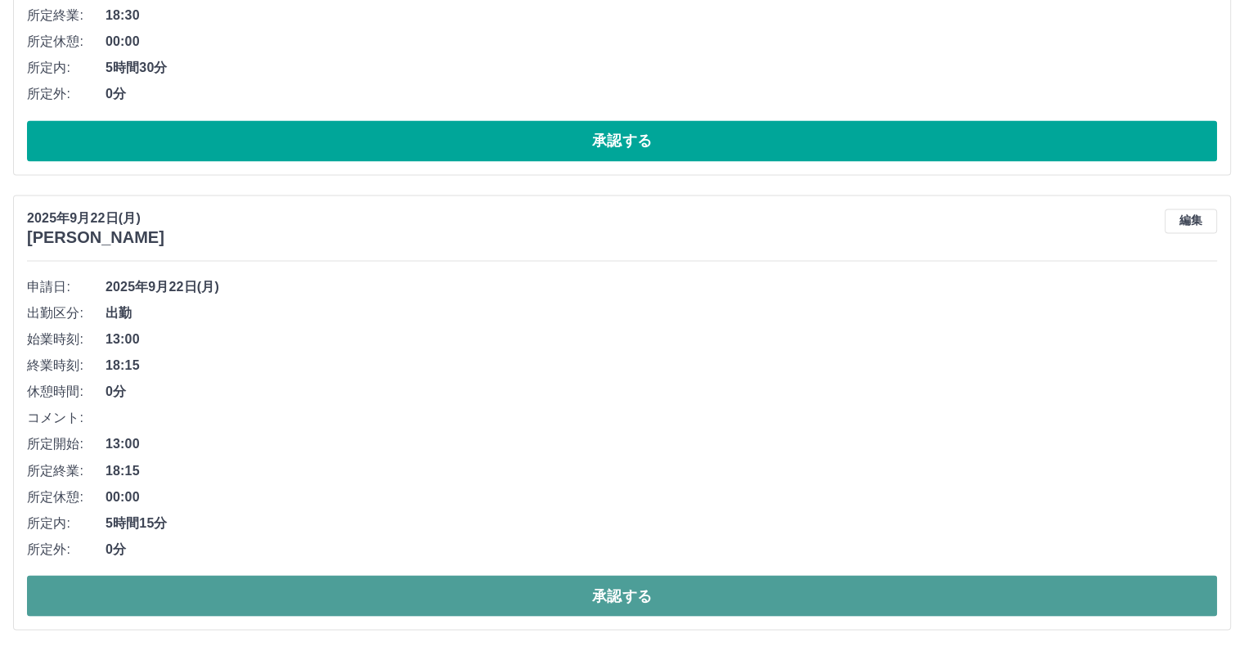
click at [592, 592] on button "承認する" at bounding box center [622, 595] width 1190 height 41
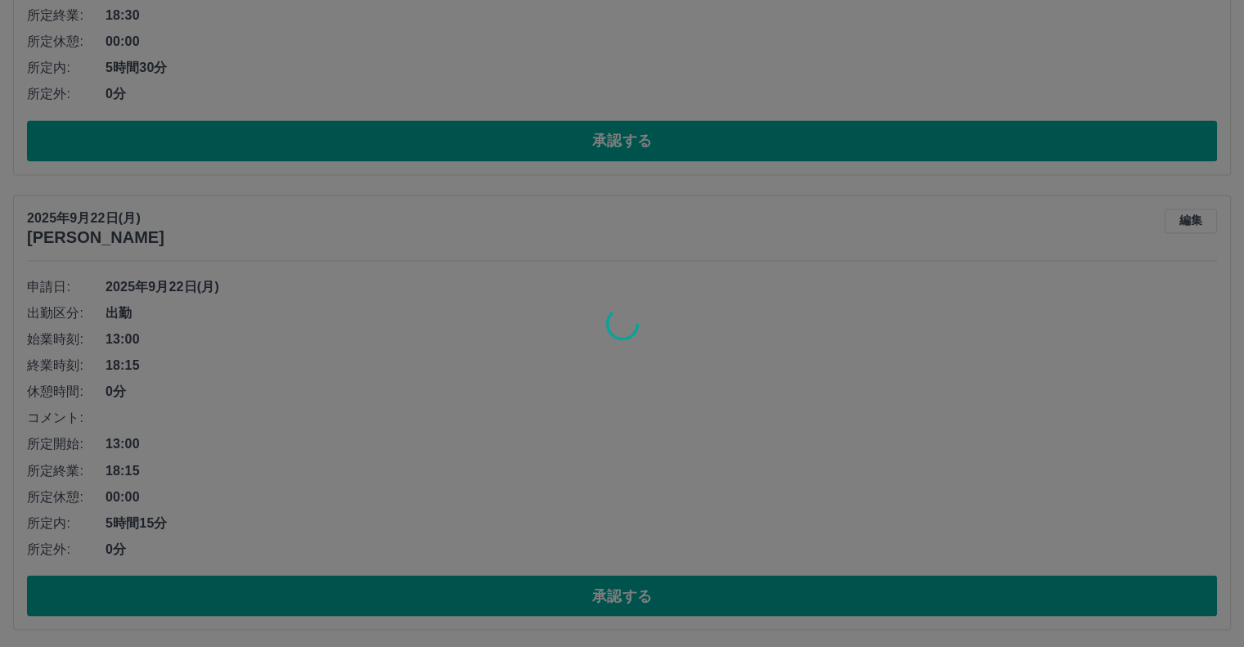
scroll to position [2194, 0]
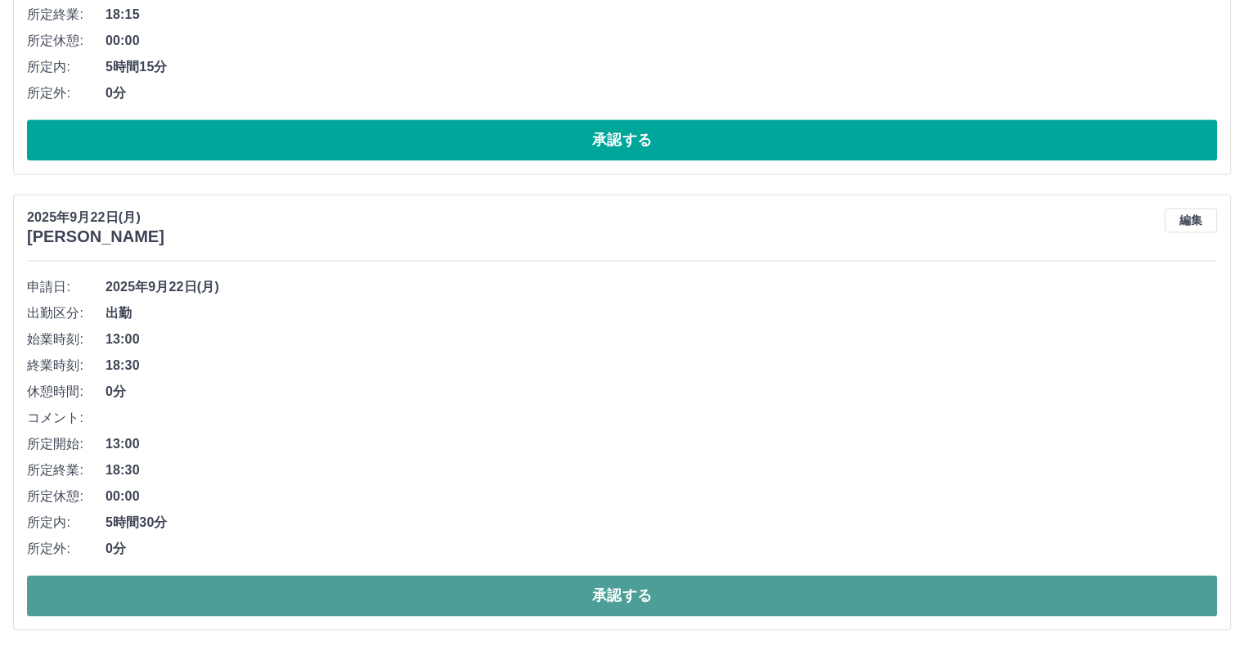
click at [536, 582] on button "承認する" at bounding box center [622, 595] width 1190 height 41
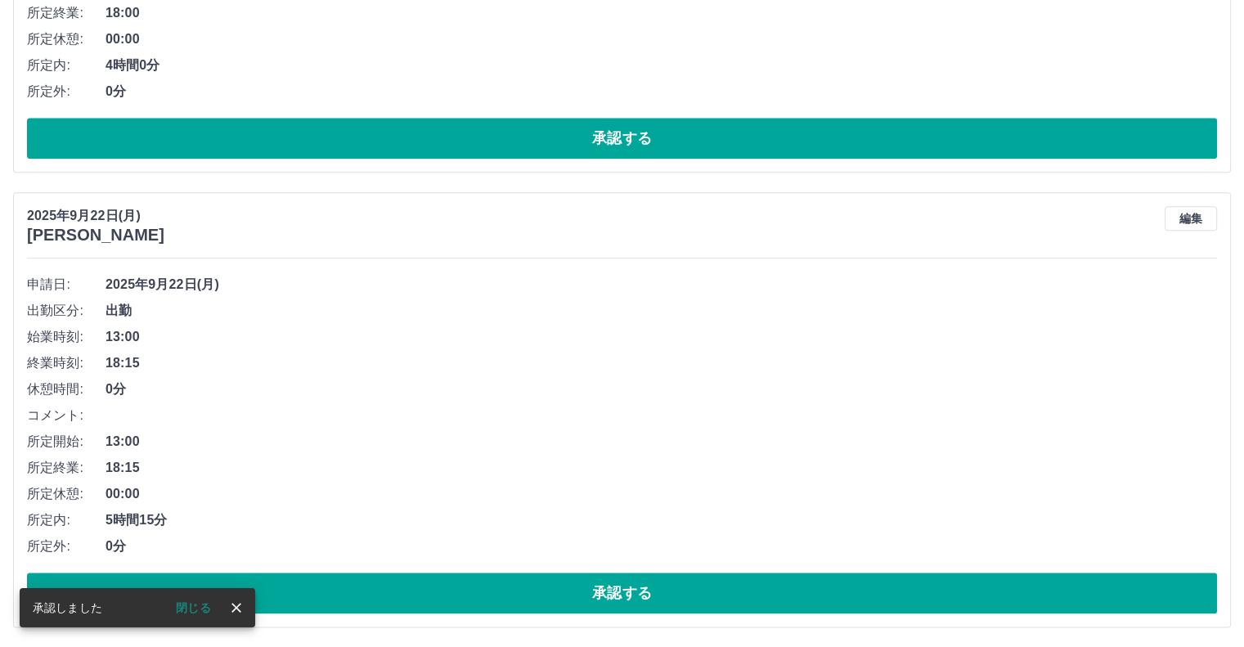
scroll to position [1740, 0]
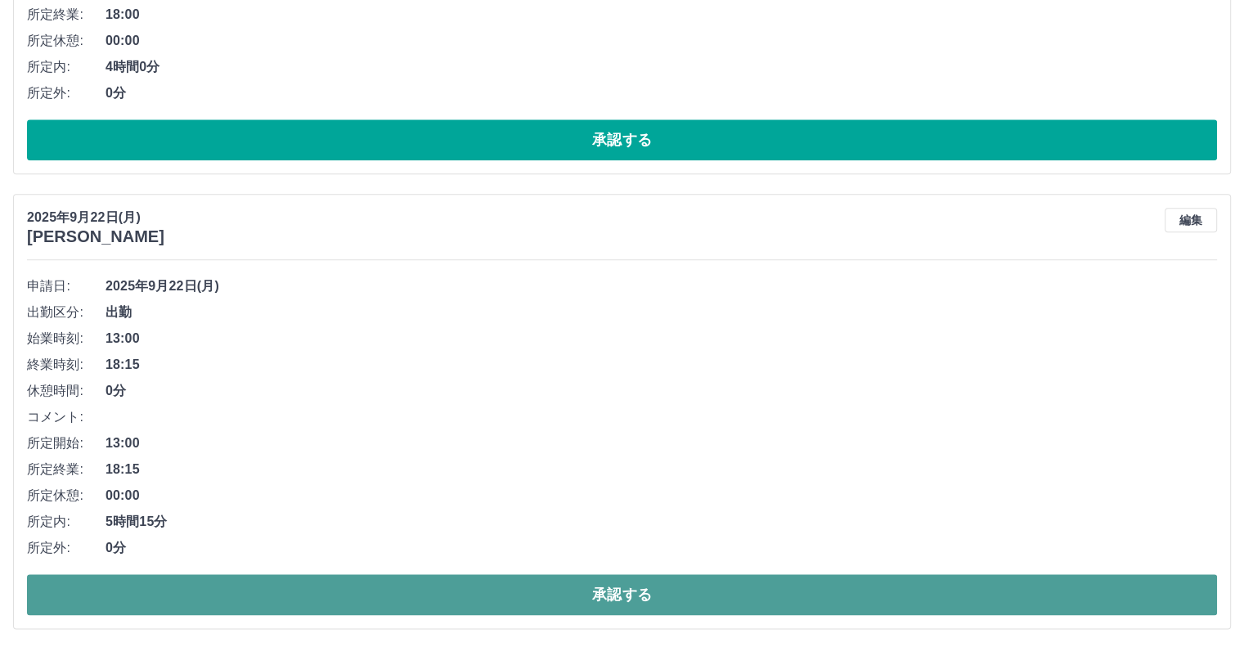
click at [394, 596] on button "承認する" at bounding box center [622, 594] width 1190 height 41
click at [307, 596] on button "承認する" at bounding box center [622, 594] width 1190 height 41
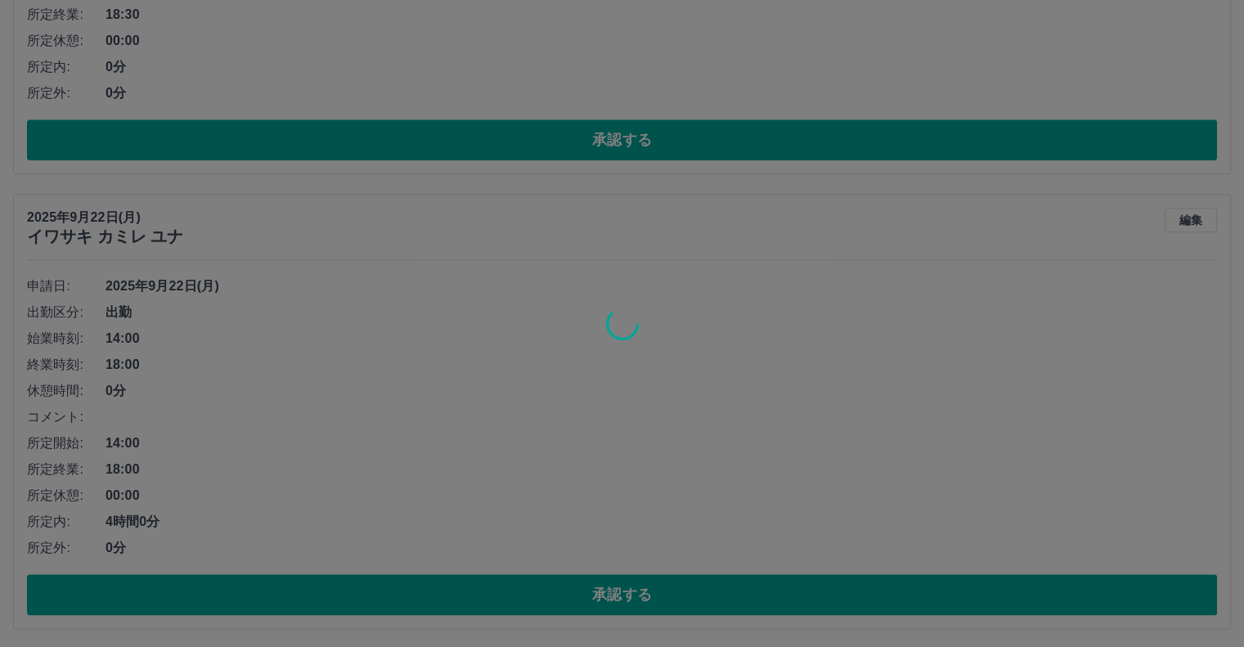
scroll to position [1285, 0]
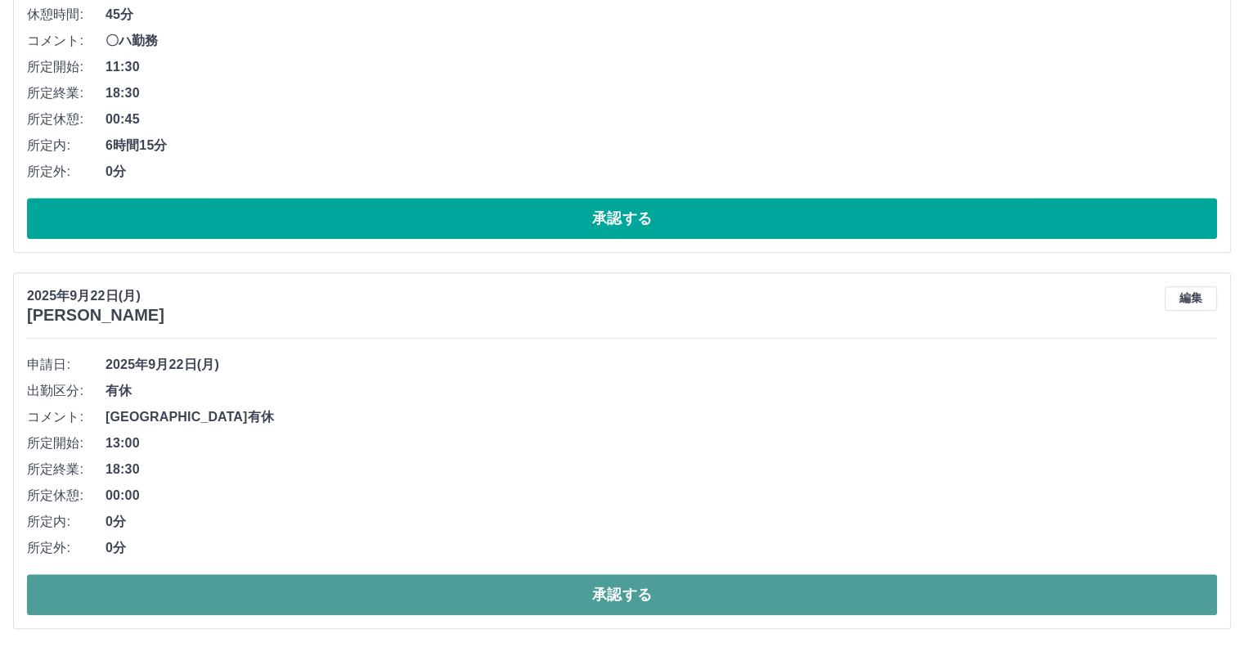
click at [365, 600] on button "承認する" at bounding box center [622, 594] width 1190 height 41
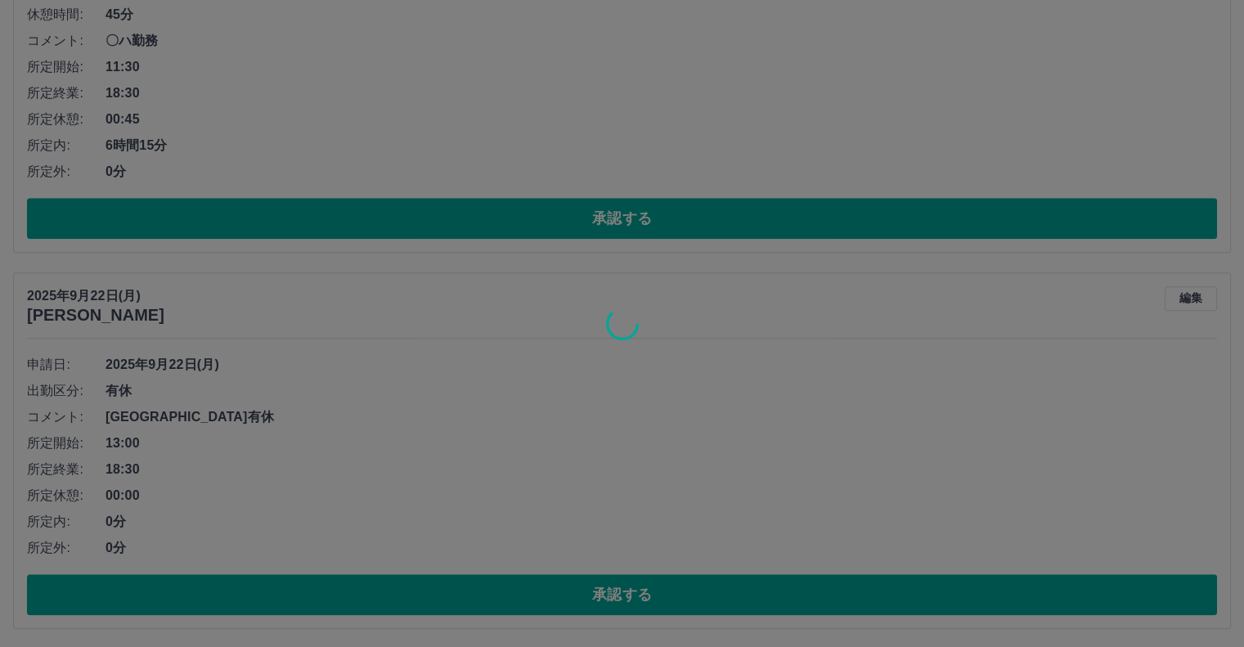
scroll to position [909, 0]
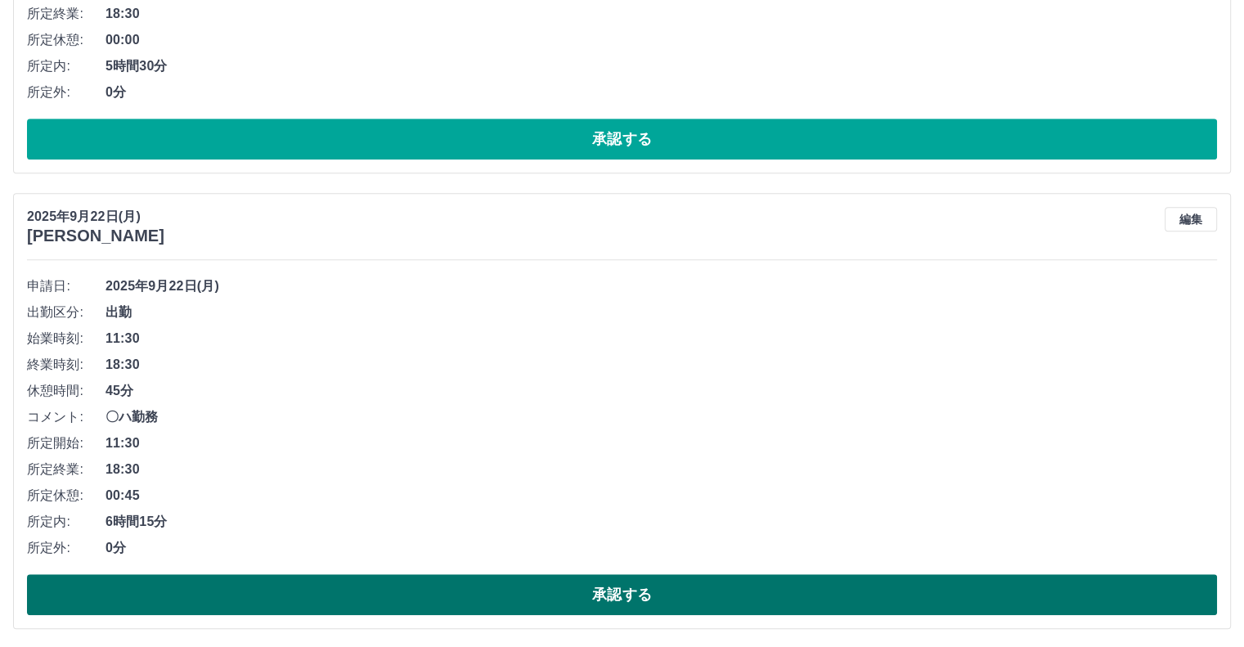
click at [262, 586] on button "承認する" at bounding box center [622, 594] width 1190 height 41
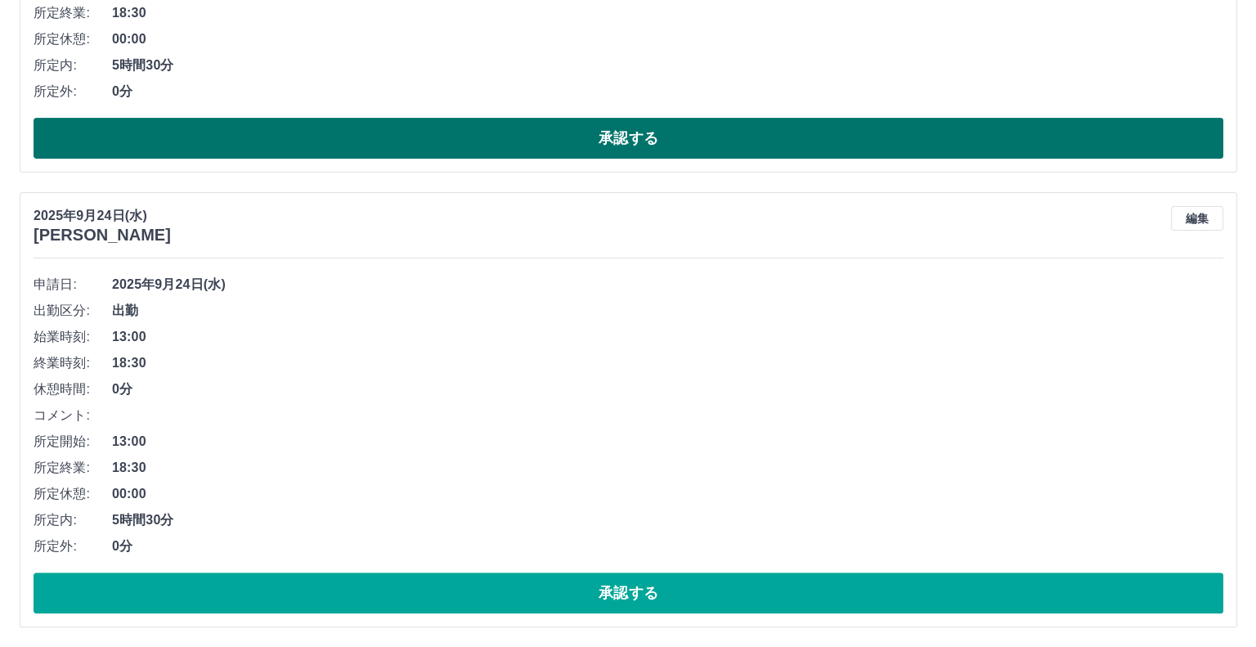
scroll to position [0, 0]
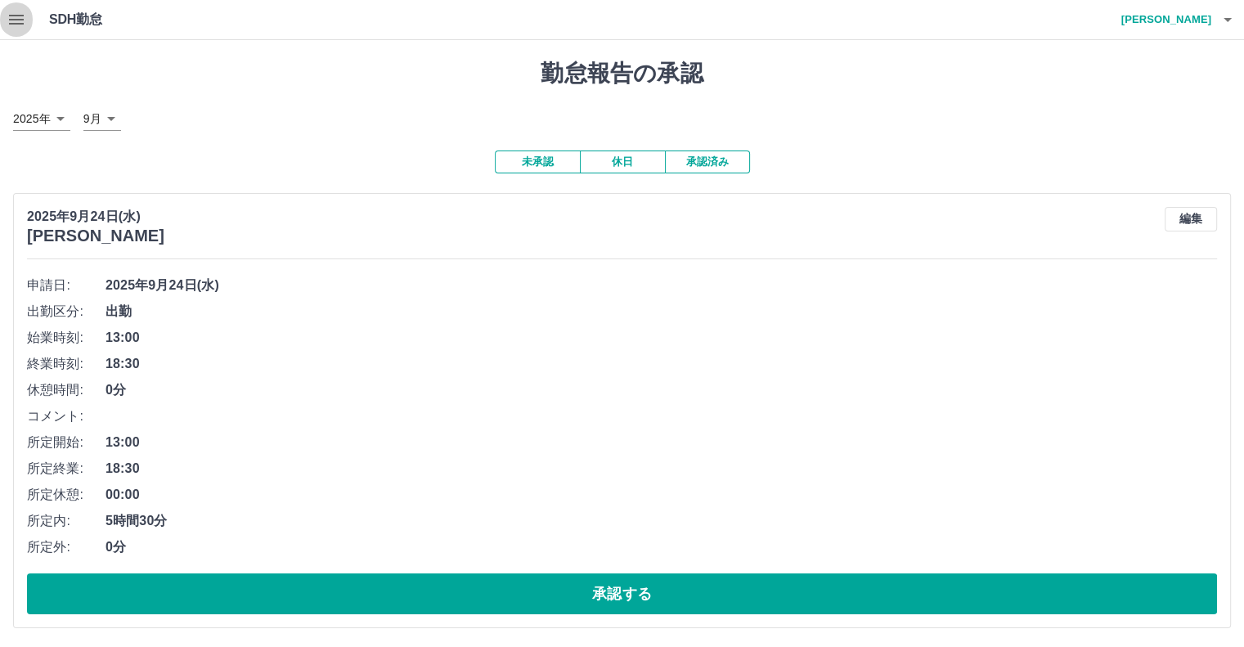
click at [22, 20] on icon "button" at bounding box center [17, 20] width 20 height 20
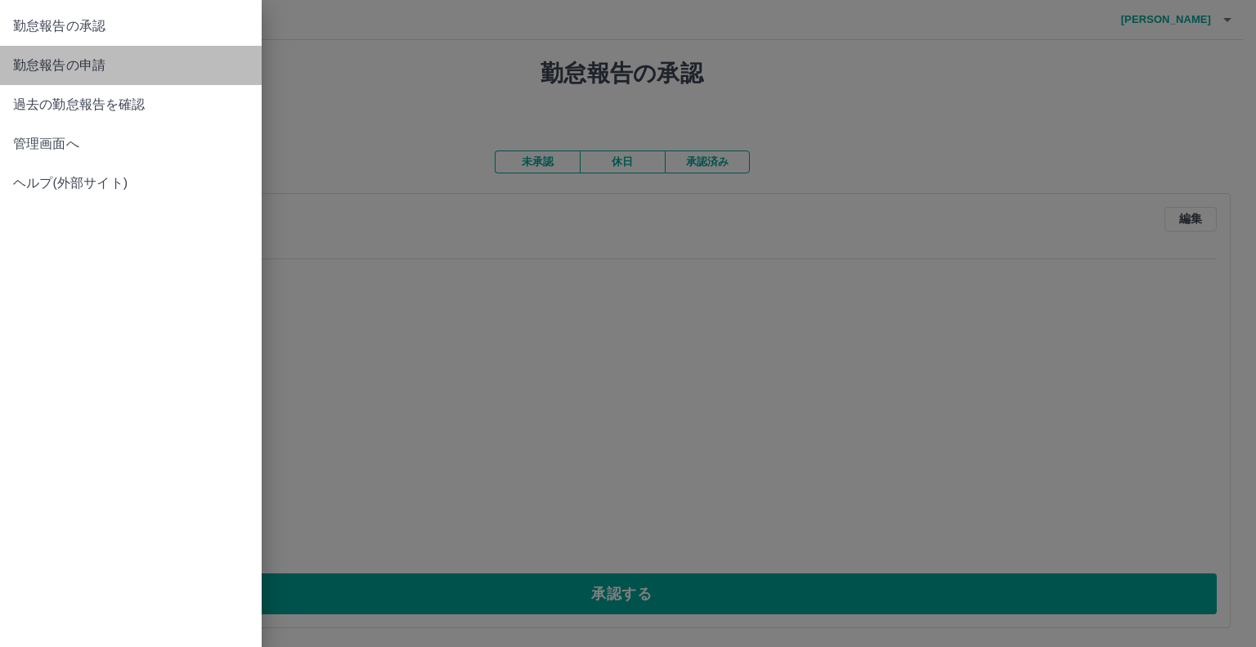
click at [59, 65] on span "勤怠報告の申請" at bounding box center [130, 66] width 235 height 20
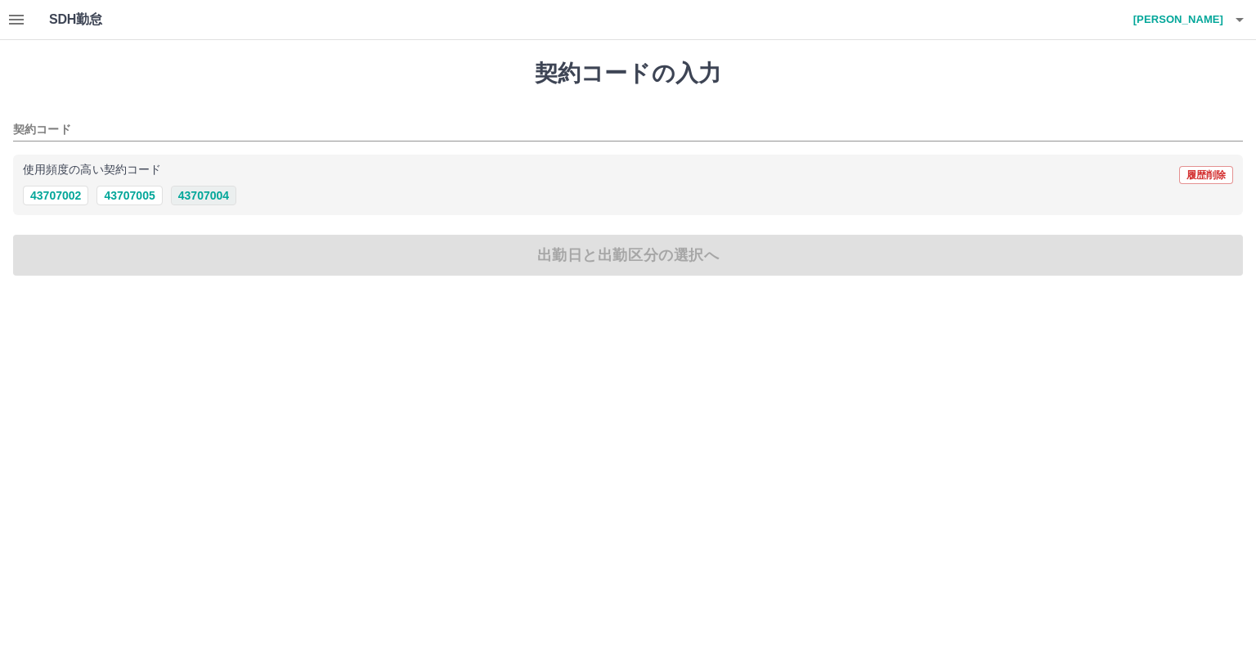
click at [213, 189] on button "43707004" at bounding box center [203, 196] width 65 height 20
type input "********"
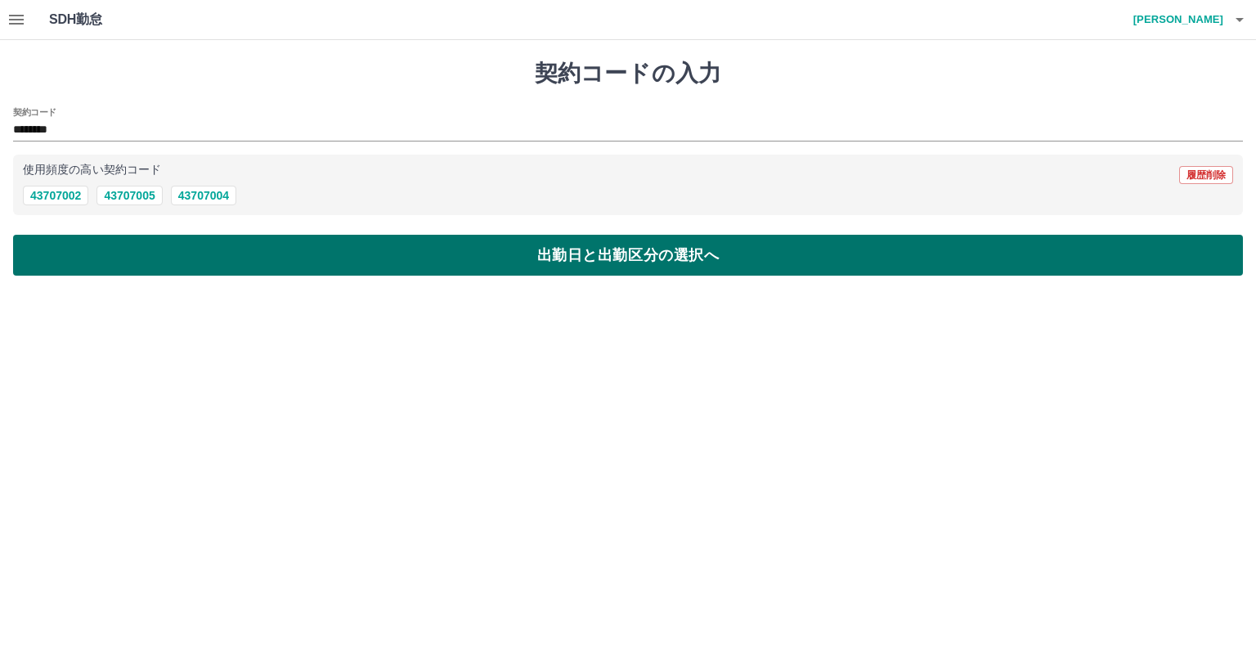
click at [409, 256] on button "出勤日と出勤区分の選択へ" at bounding box center [628, 255] width 1230 height 41
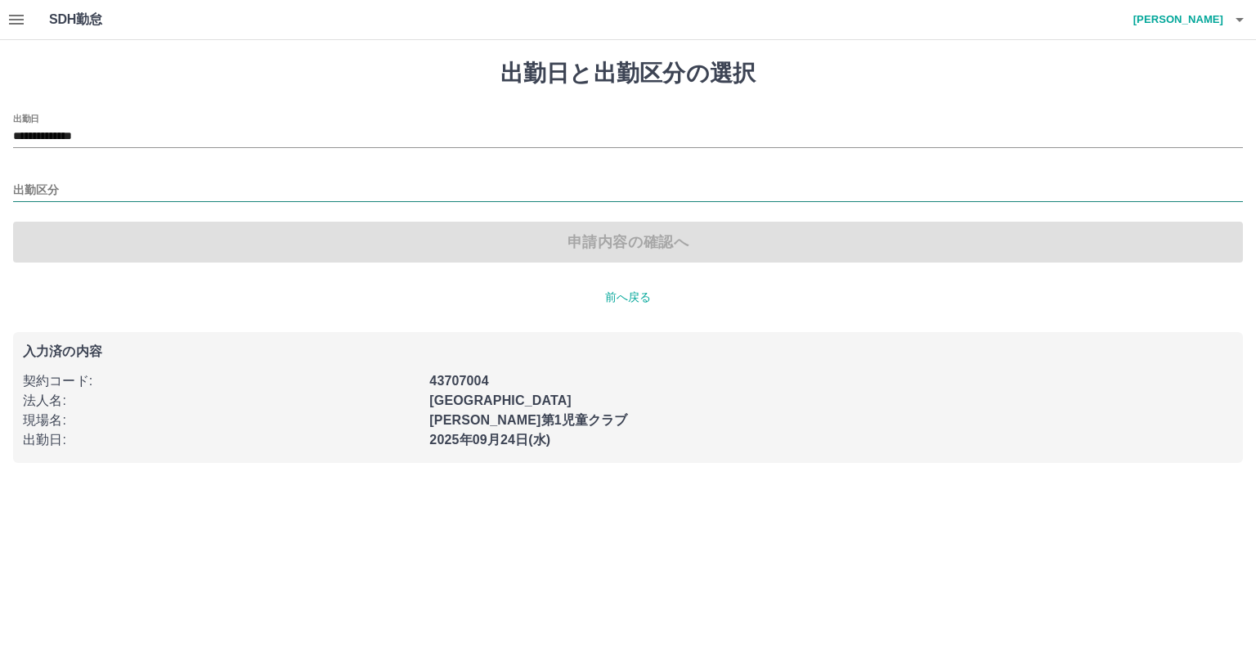
click at [59, 185] on input "出勤区分" at bounding box center [628, 191] width 1230 height 20
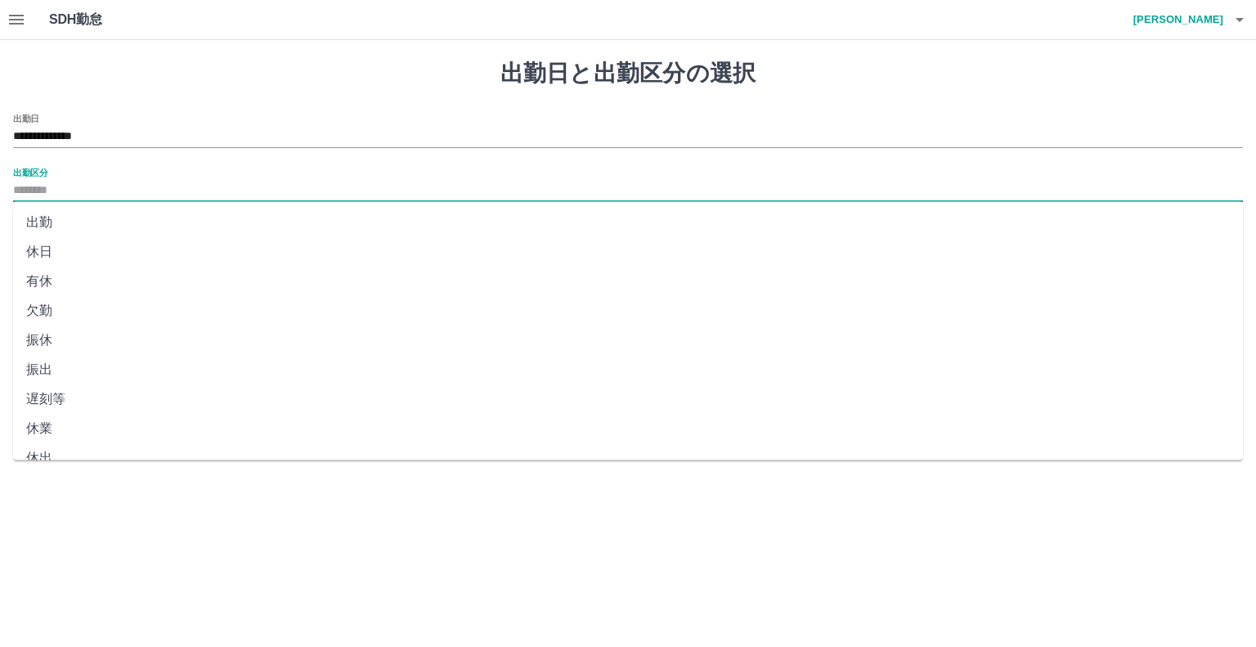
click at [41, 222] on li "出勤" at bounding box center [628, 222] width 1230 height 29
type input "**"
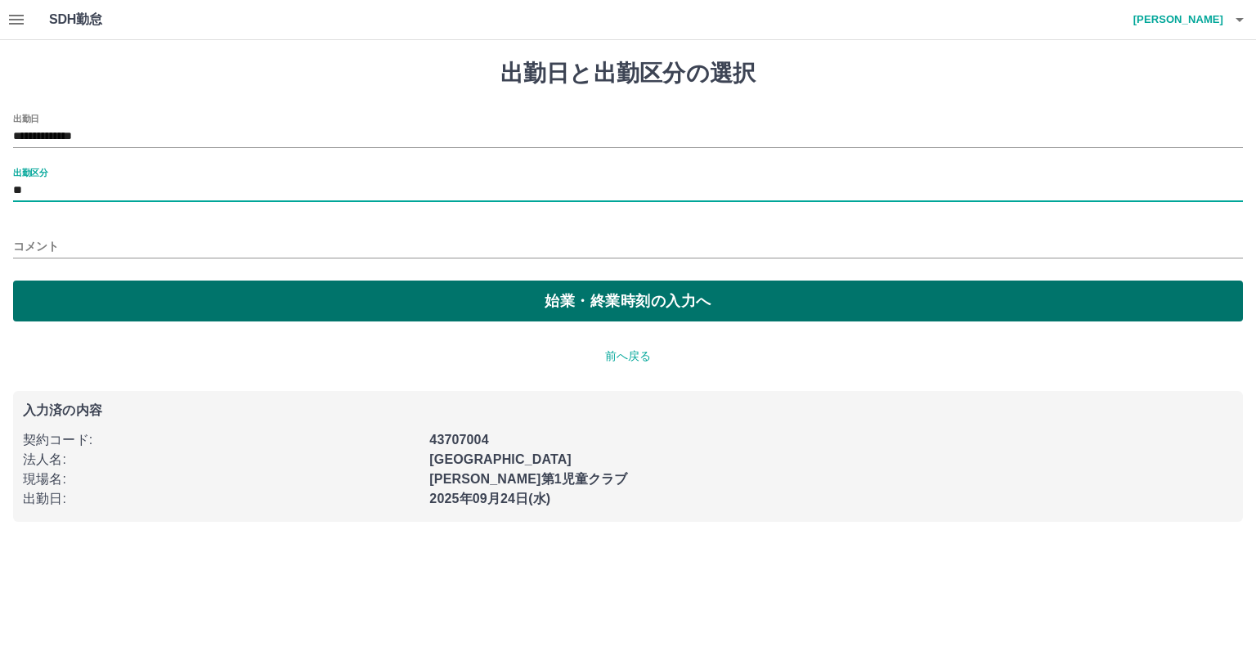
click at [276, 294] on button "始業・終業時刻の入力へ" at bounding box center [628, 300] width 1230 height 41
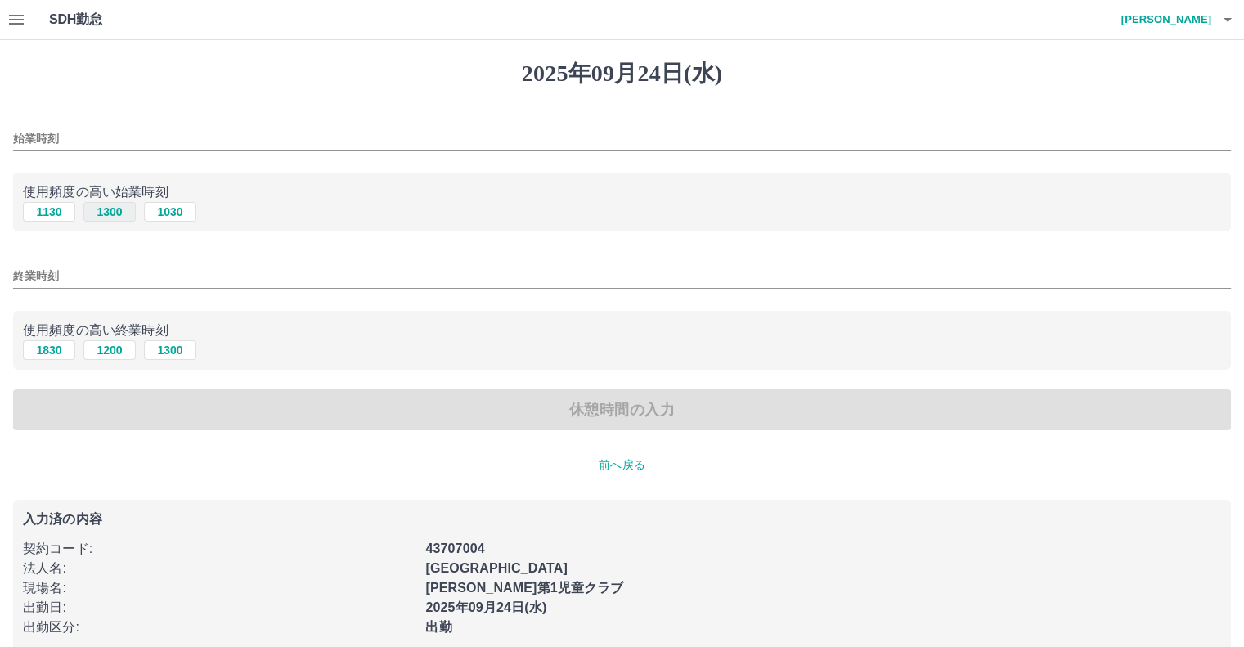
click at [113, 213] on button "1300" at bounding box center [109, 212] width 52 height 20
type input "****"
click at [49, 355] on button "1830" at bounding box center [49, 350] width 52 height 20
type input "****"
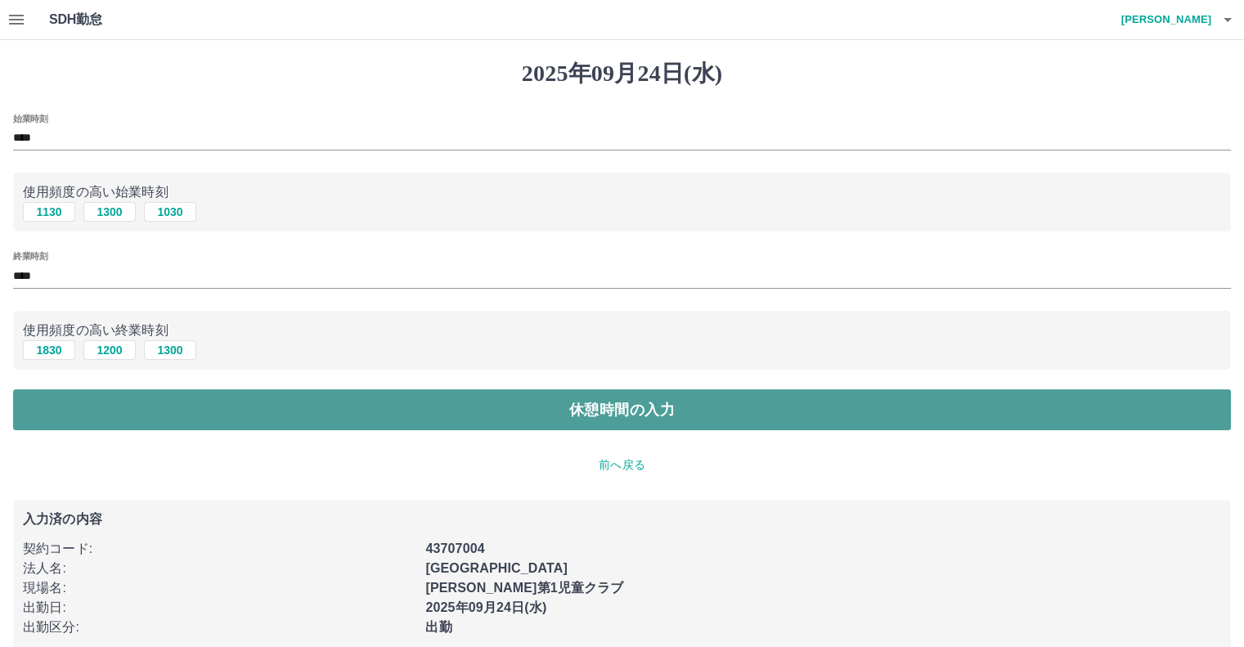
click at [360, 410] on button "休憩時間の入力" at bounding box center [621, 409] width 1217 height 41
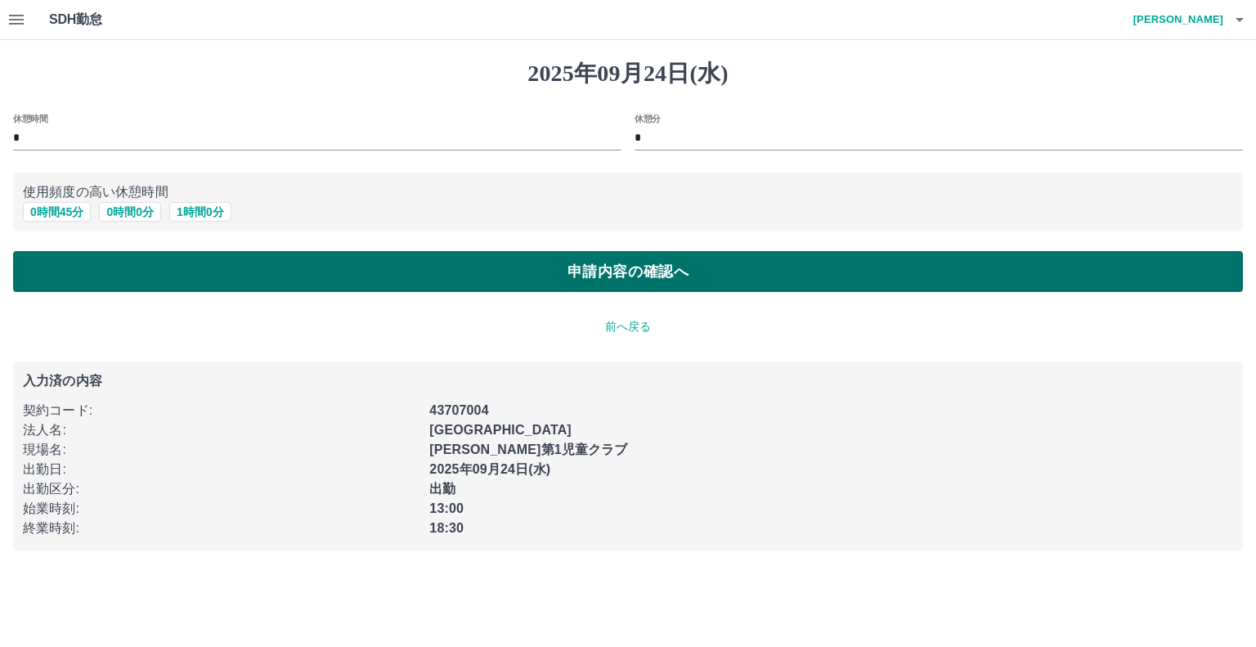
click at [534, 274] on button "申請内容の確認へ" at bounding box center [628, 271] width 1230 height 41
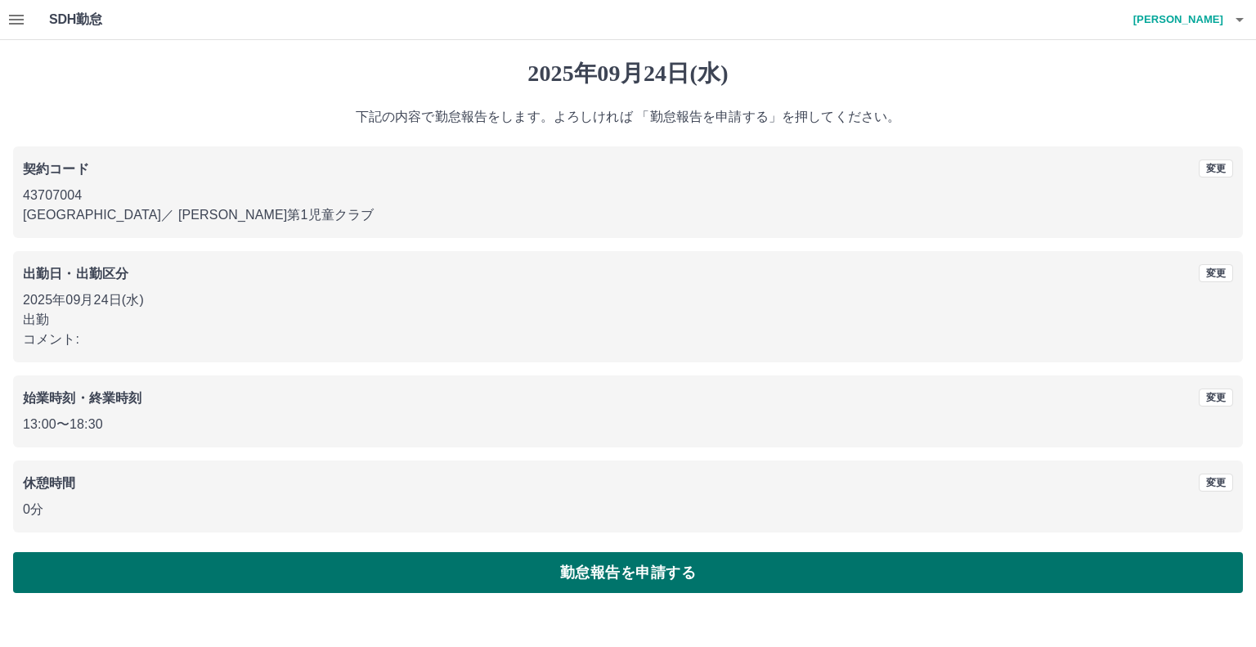
click at [464, 576] on button "勤怠報告を申請する" at bounding box center [628, 572] width 1230 height 41
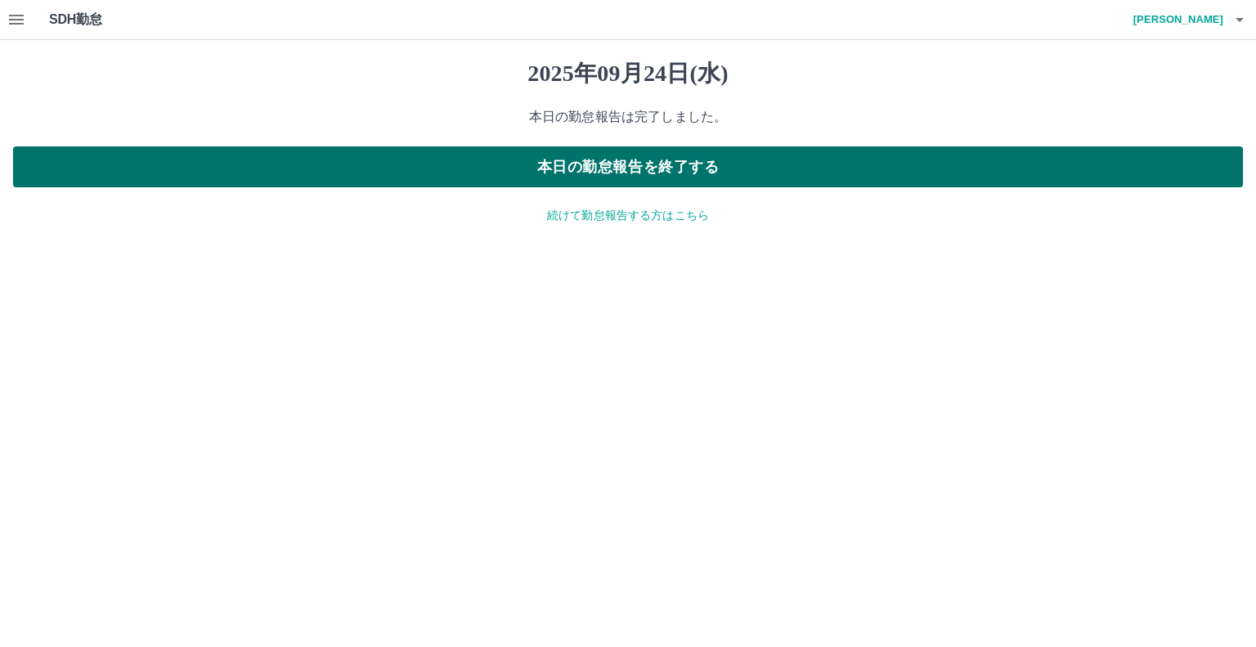
click at [805, 168] on button "本日の勤怠報告を終了する" at bounding box center [628, 166] width 1230 height 41
